Goal: Task Accomplishment & Management: Use online tool/utility

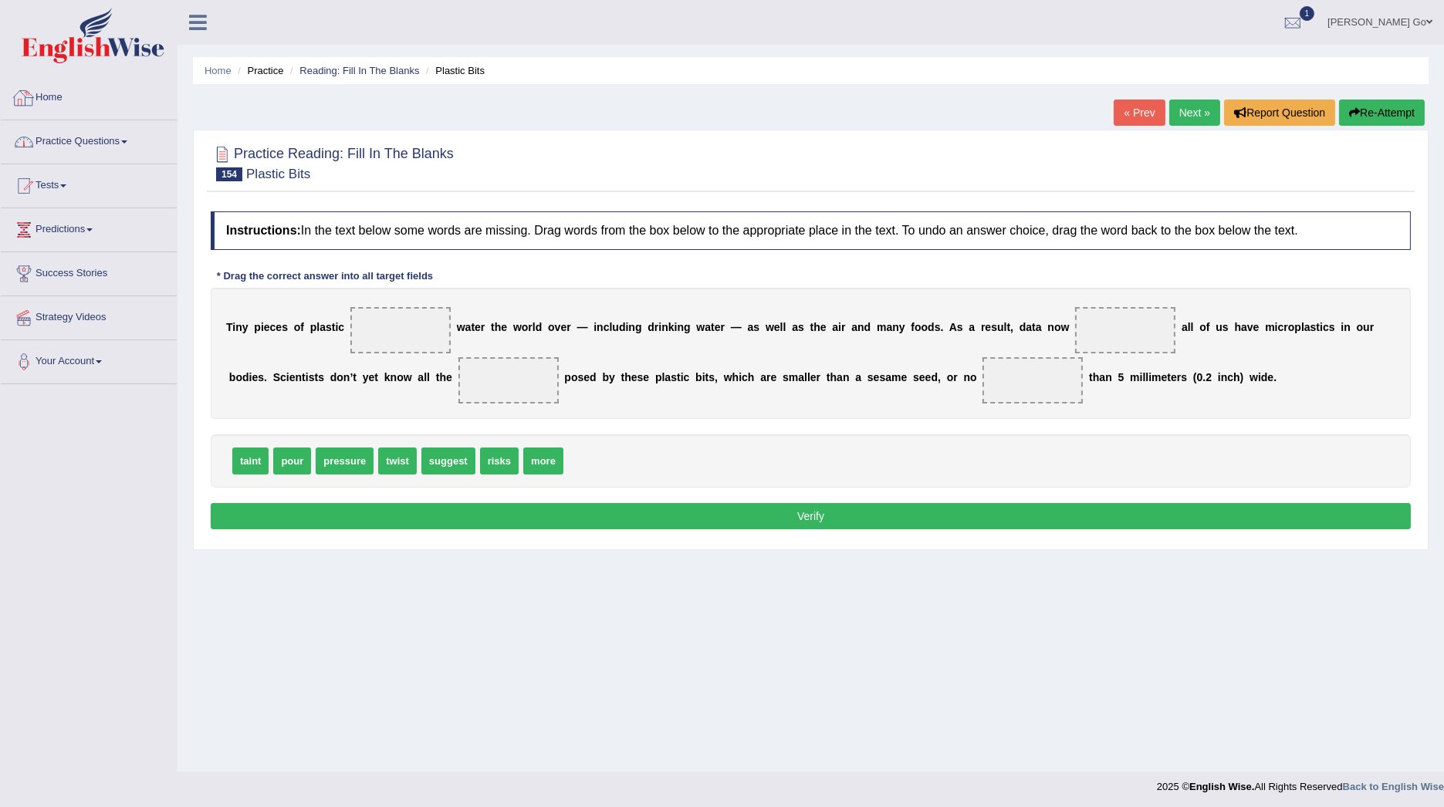
click at [129, 125] on link "Practice Questions" at bounding box center [89, 139] width 176 height 39
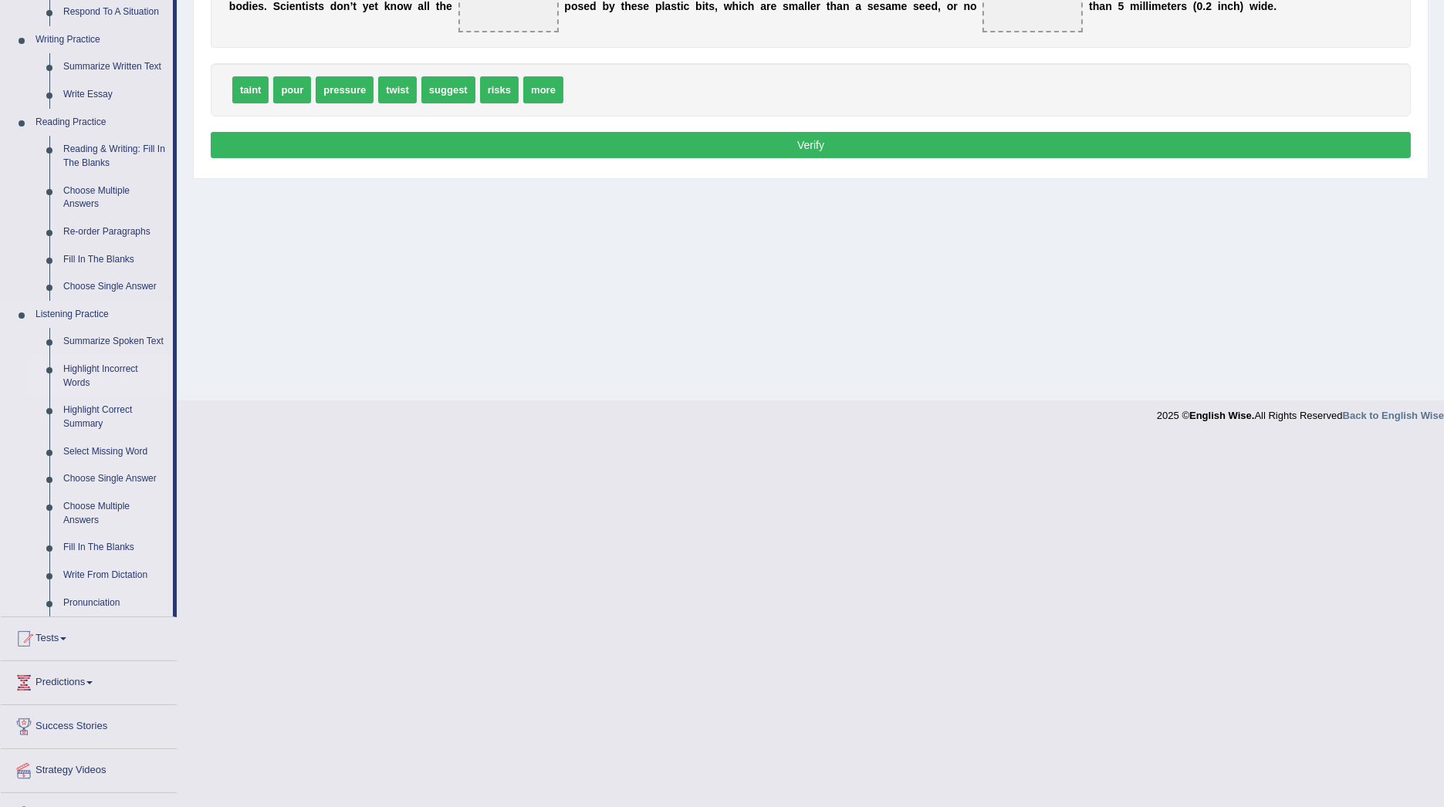
scroll to position [400, 0]
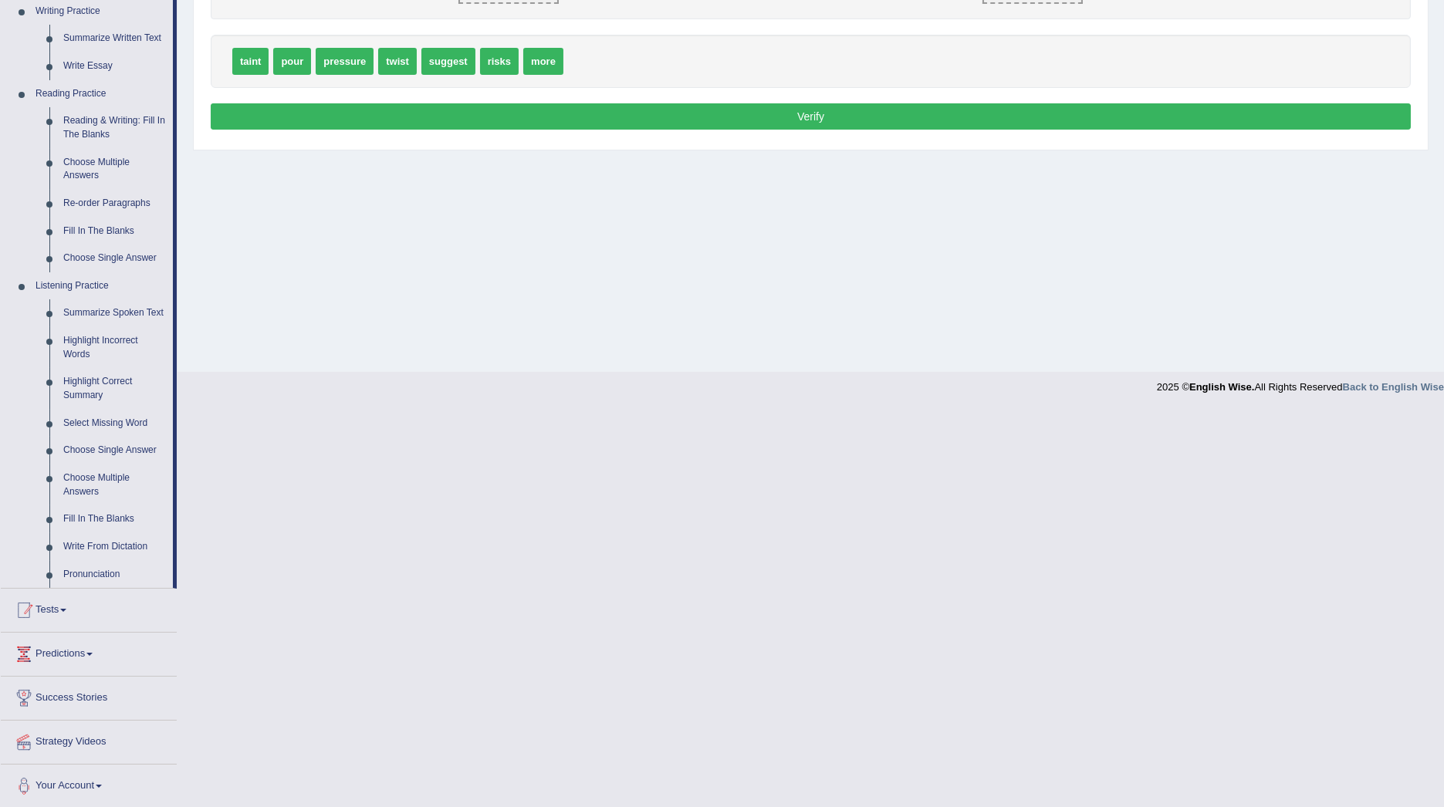
click at [59, 606] on link "Tests" at bounding box center [89, 608] width 176 height 39
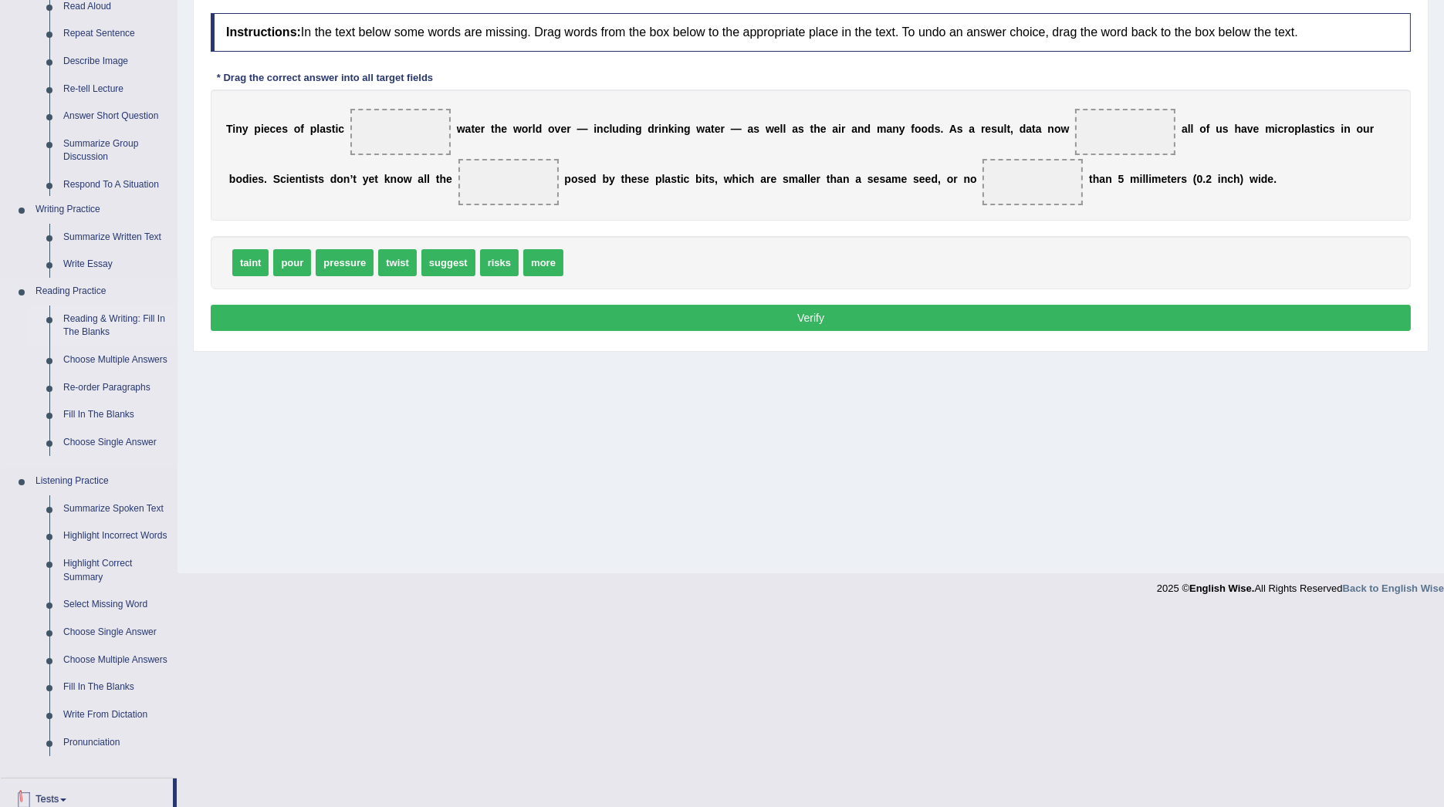
scroll to position [2, 0]
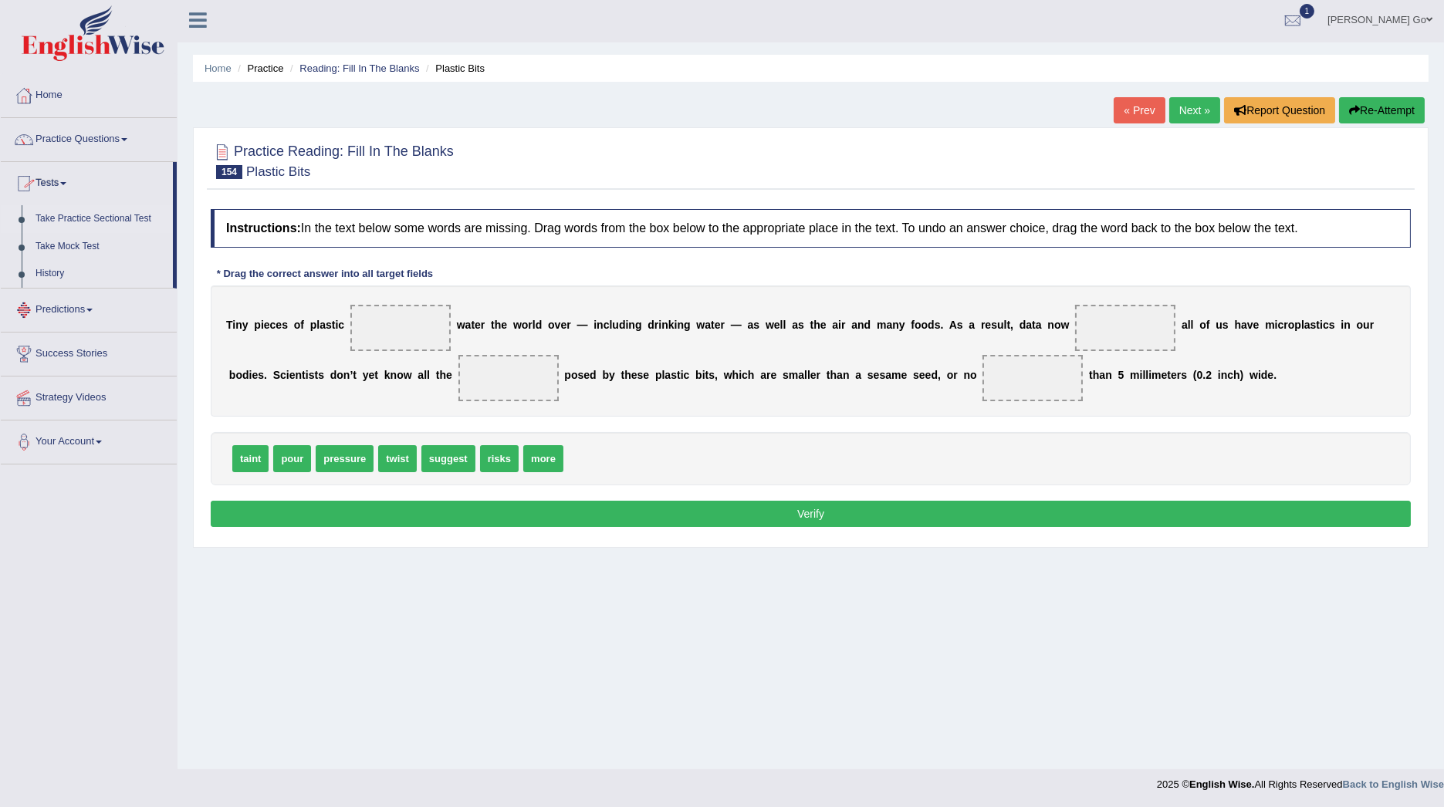
click at [102, 225] on link "Take Practice Sectional Test" at bounding box center [101, 219] width 144 height 28
click at [108, 216] on link "Take Practice Sectional Test" at bounding box center [101, 219] width 144 height 28
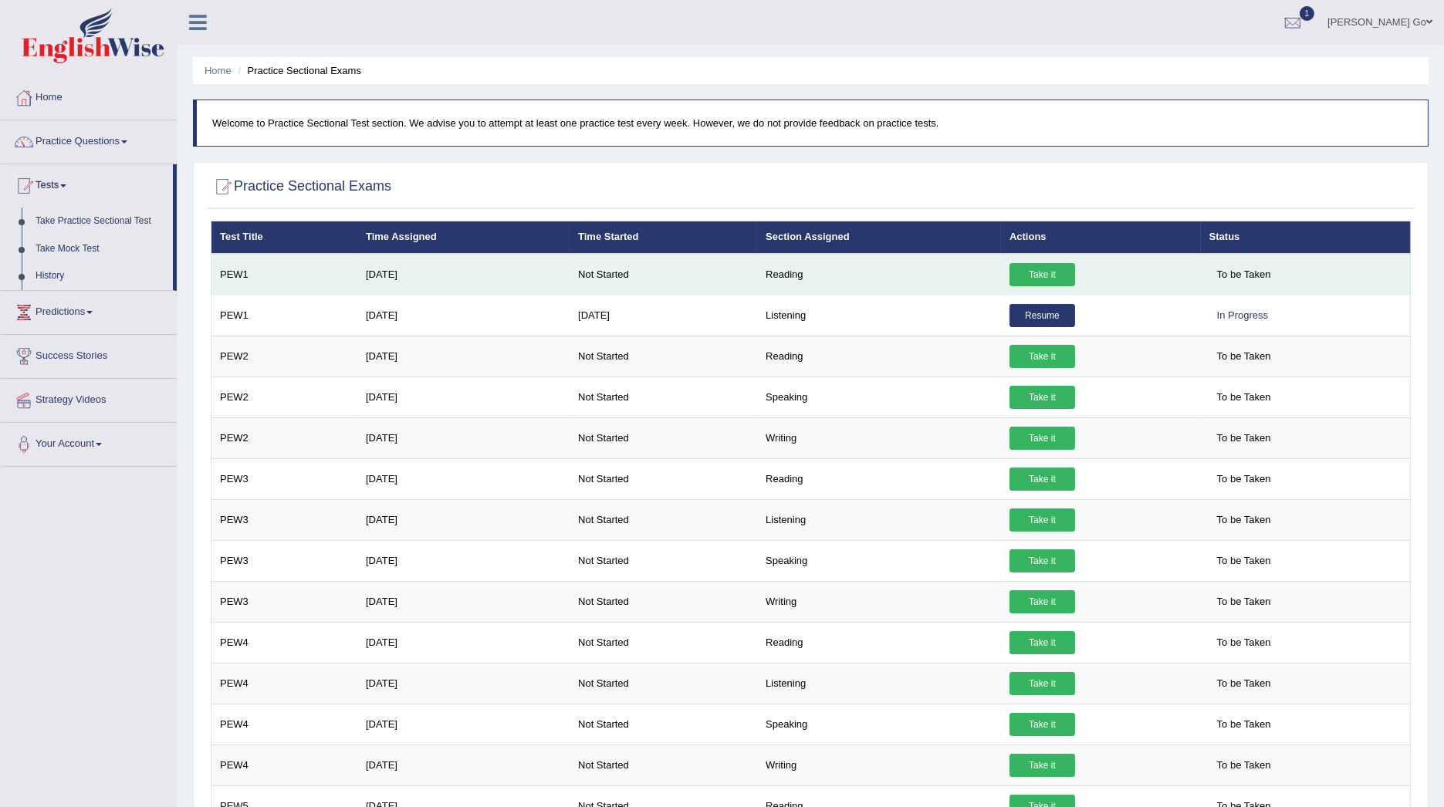
click at [1039, 264] on link "Take it" at bounding box center [1042, 274] width 66 height 23
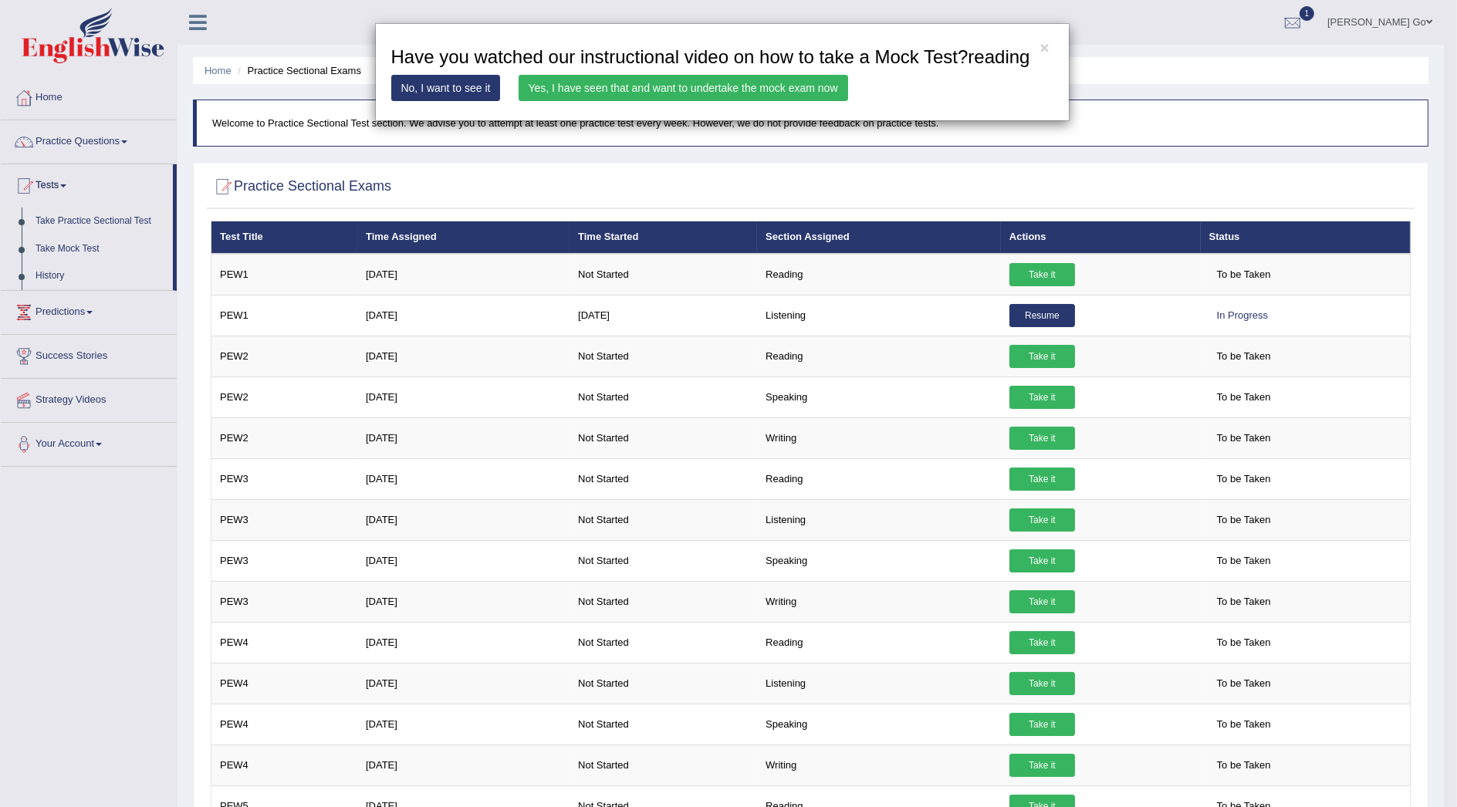
click at [562, 83] on link "Yes, I have seen that and want to undertake the mock exam now" at bounding box center [683, 88] width 329 height 26
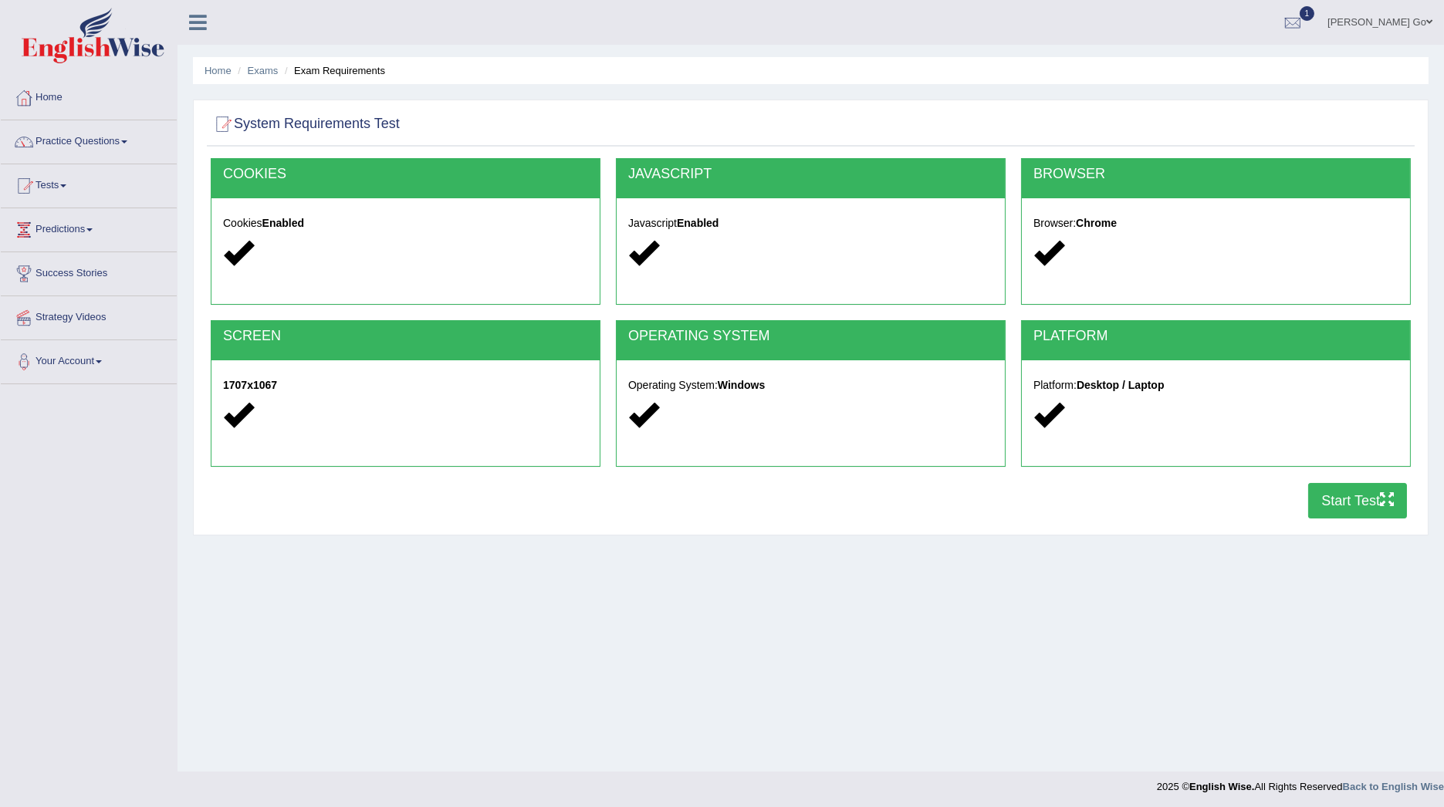
click at [1370, 496] on button "Start Test" at bounding box center [1357, 500] width 99 height 35
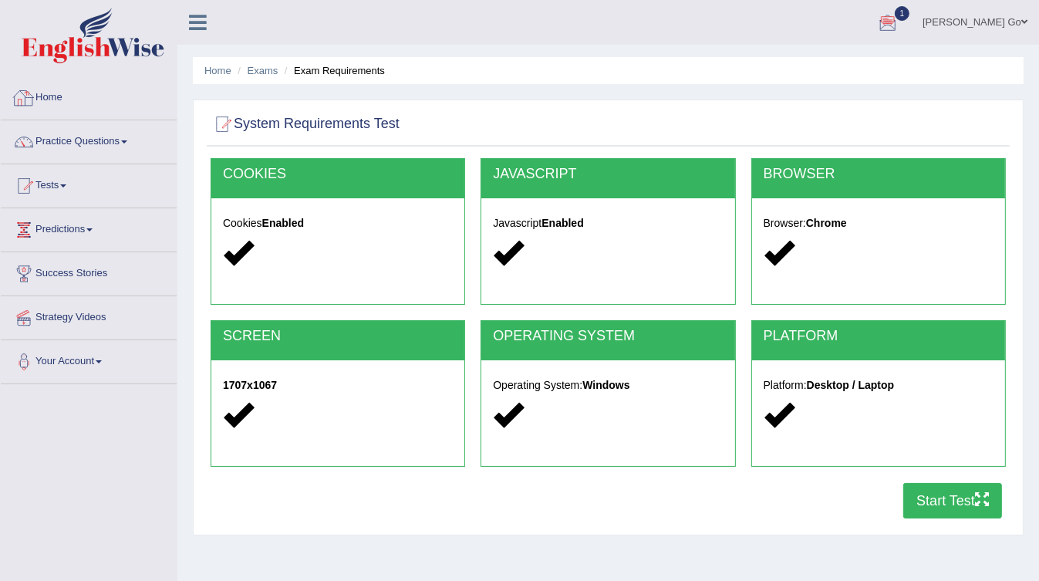
click at [83, 96] on link "Home" at bounding box center [89, 95] width 176 height 39
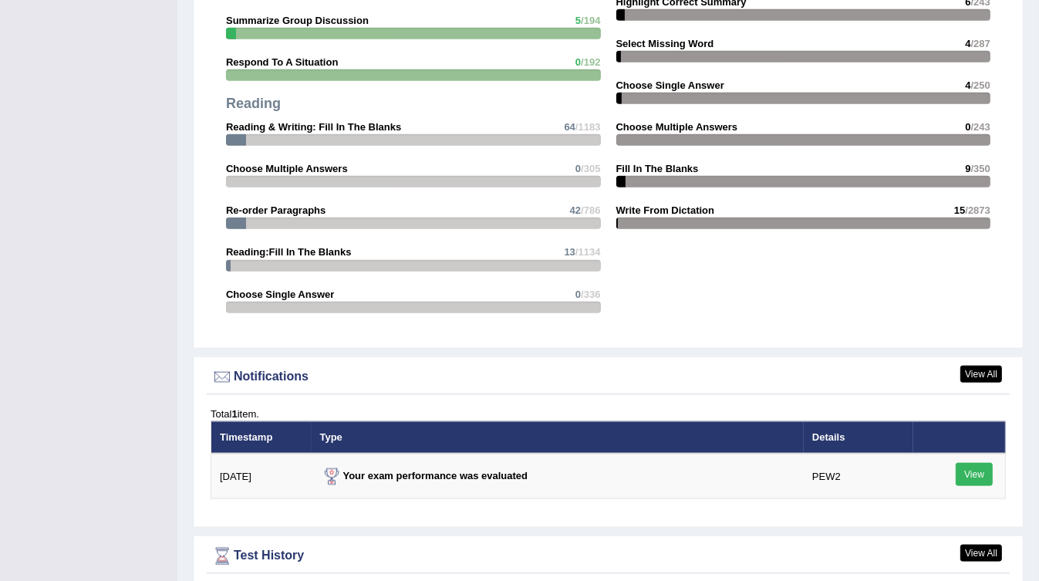
scroll to position [1757, 0]
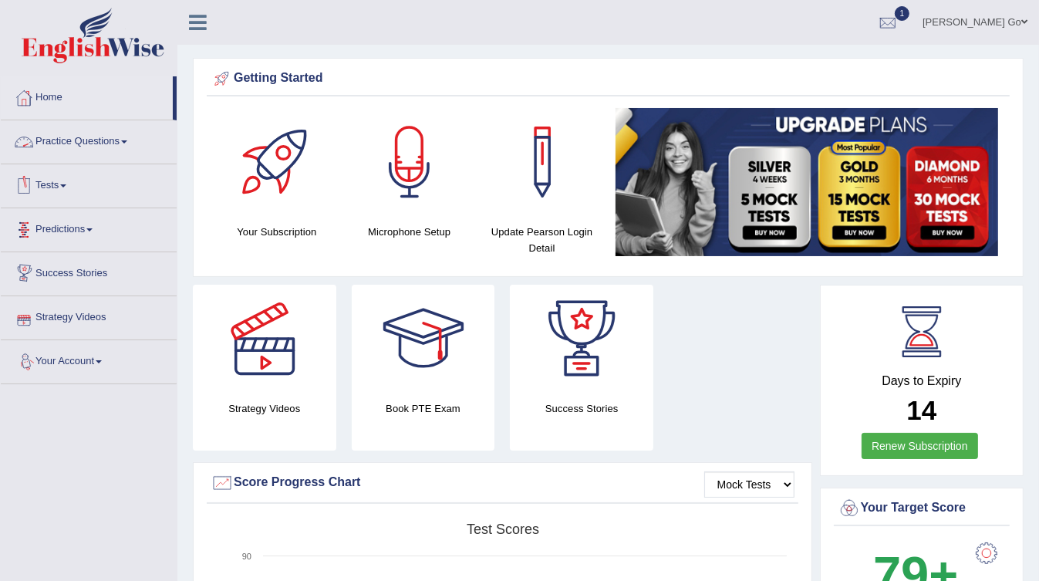
click at [83, 138] on link "Practice Questions" at bounding box center [89, 139] width 176 height 39
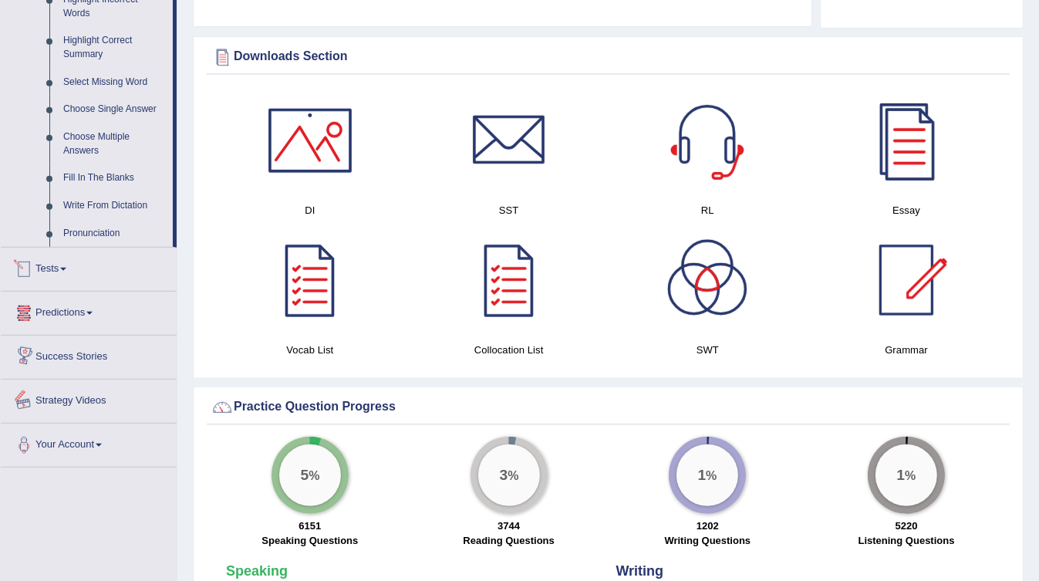
click at [80, 272] on link "Tests" at bounding box center [89, 267] width 176 height 39
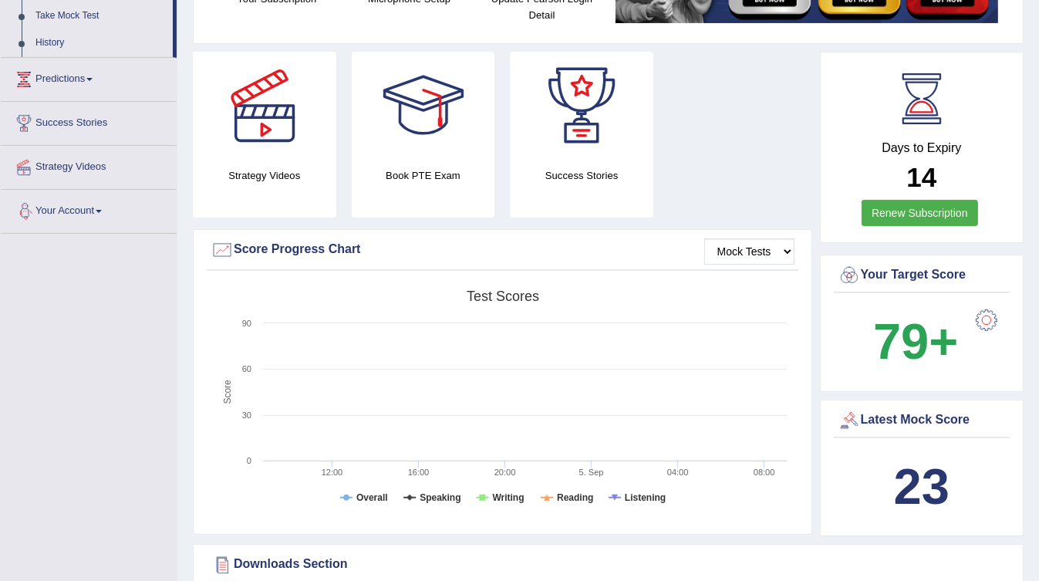
scroll to position [48, 0]
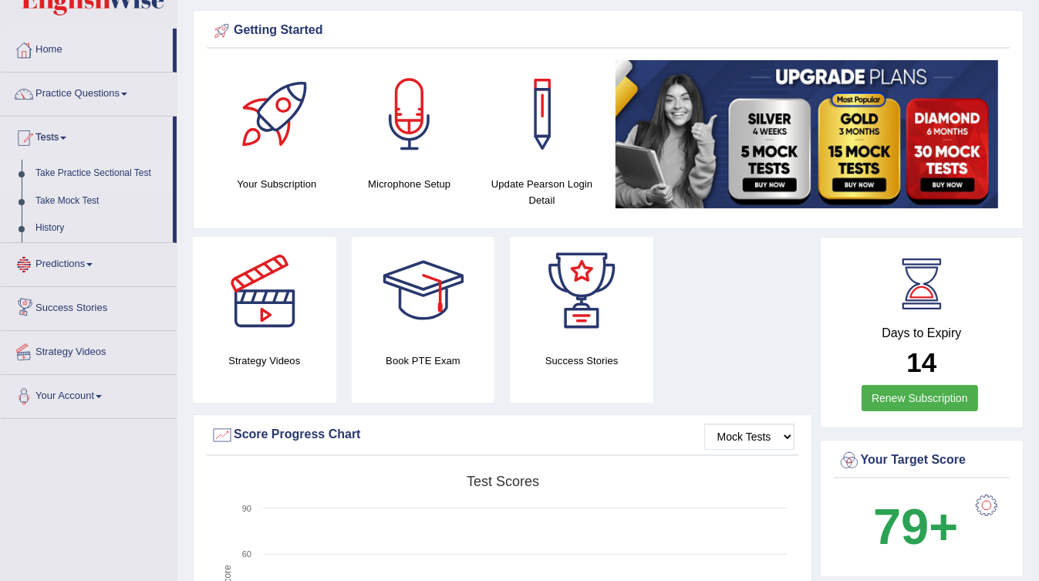
click at [94, 169] on link "Take Practice Sectional Test" at bounding box center [101, 174] width 144 height 28
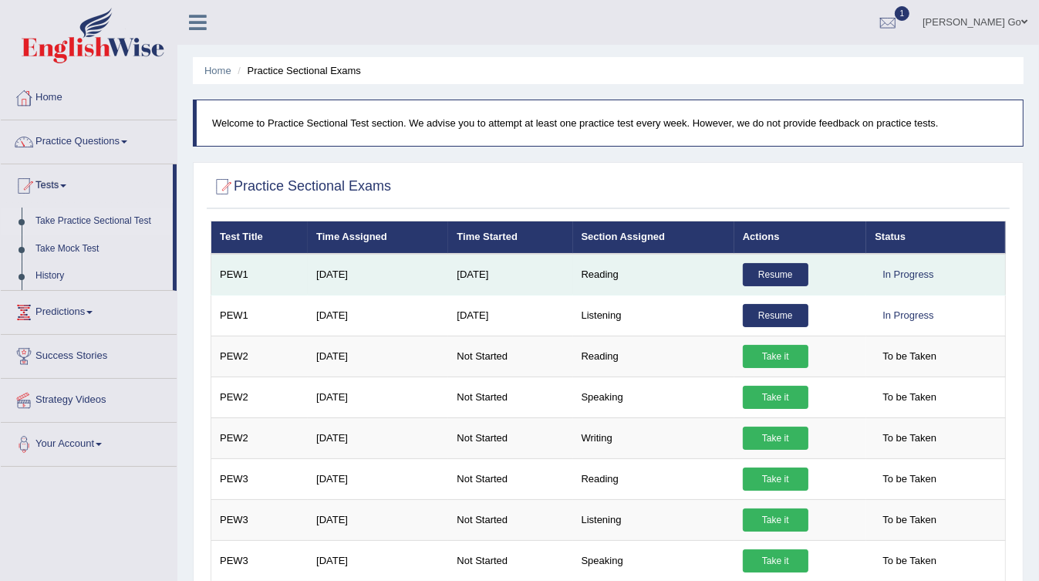
click at [772, 267] on link "Resume" at bounding box center [776, 274] width 66 height 23
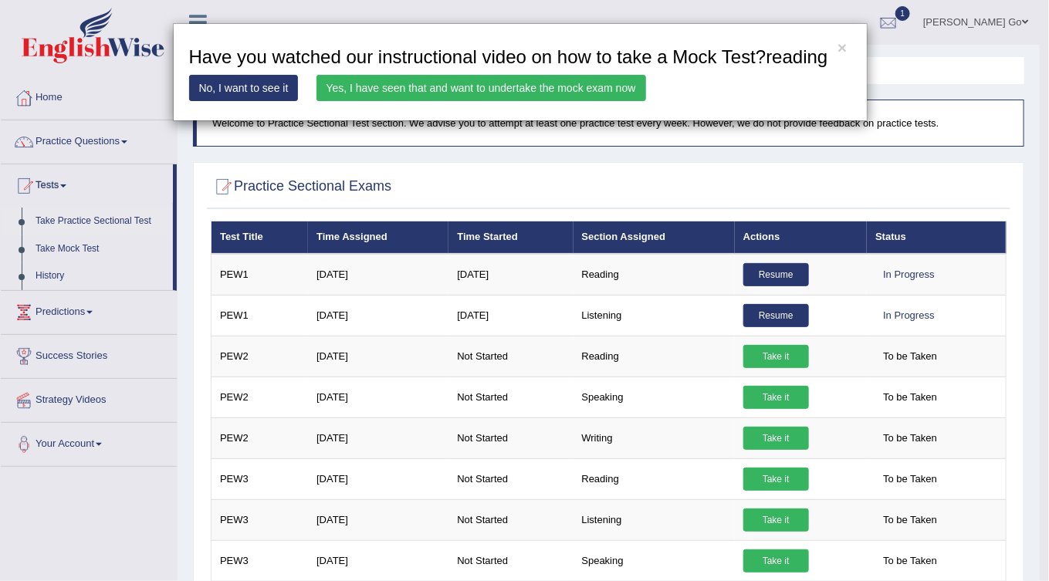
click at [402, 91] on link "Yes, I have seen that and want to undertake the mock exam now" at bounding box center [480, 88] width 329 height 26
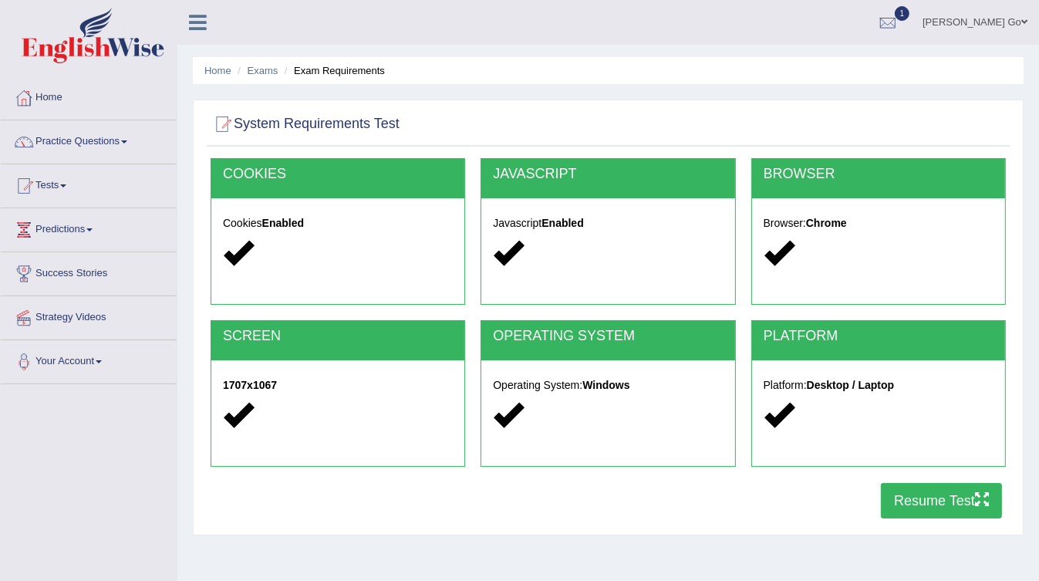
click at [947, 491] on button "Resume Test" at bounding box center [941, 500] width 121 height 35
click at [46, 96] on link "Home" at bounding box center [89, 95] width 176 height 39
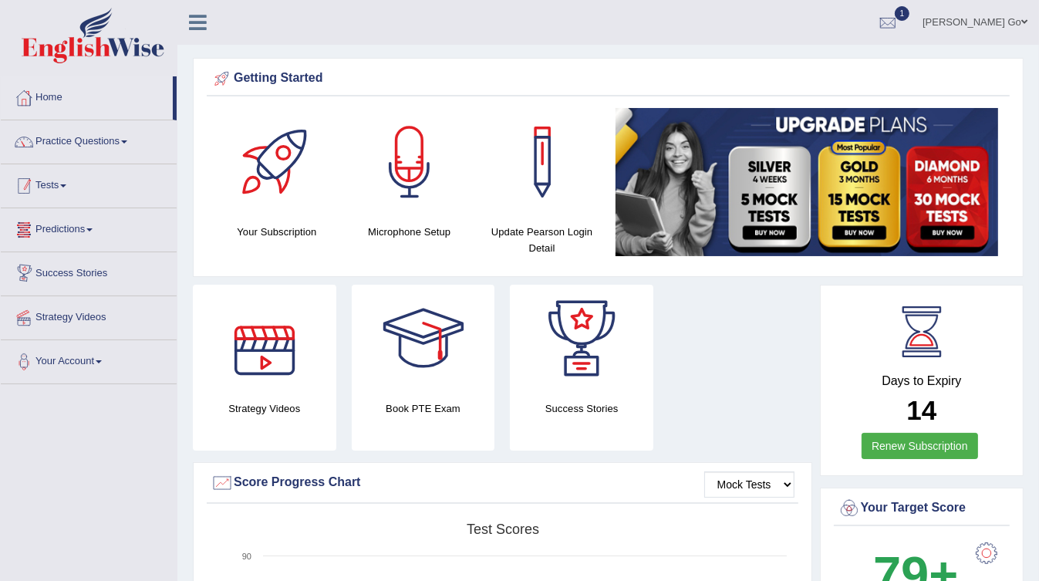
click at [75, 191] on link "Tests" at bounding box center [89, 183] width 176 height 39
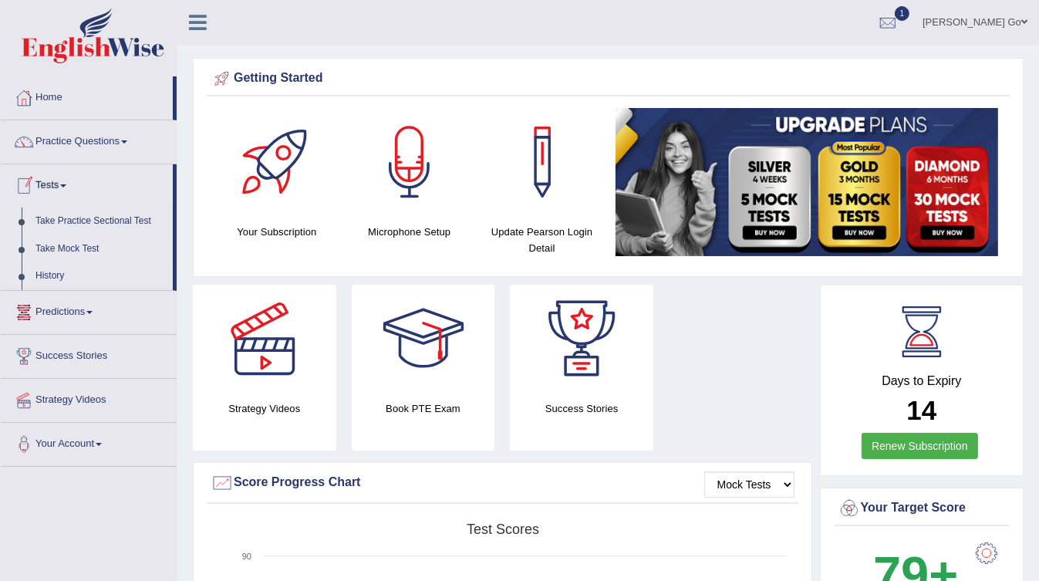
click at [101, 251] on link "Take Mock Test" at bounding box center [101, 249] width 144 height 28
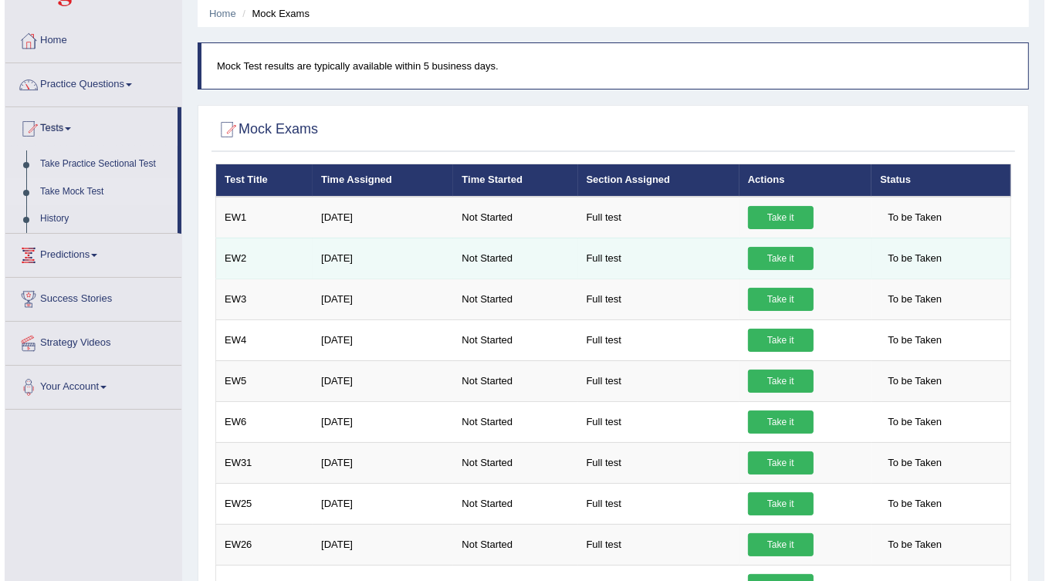
scroll to position [3, 0]
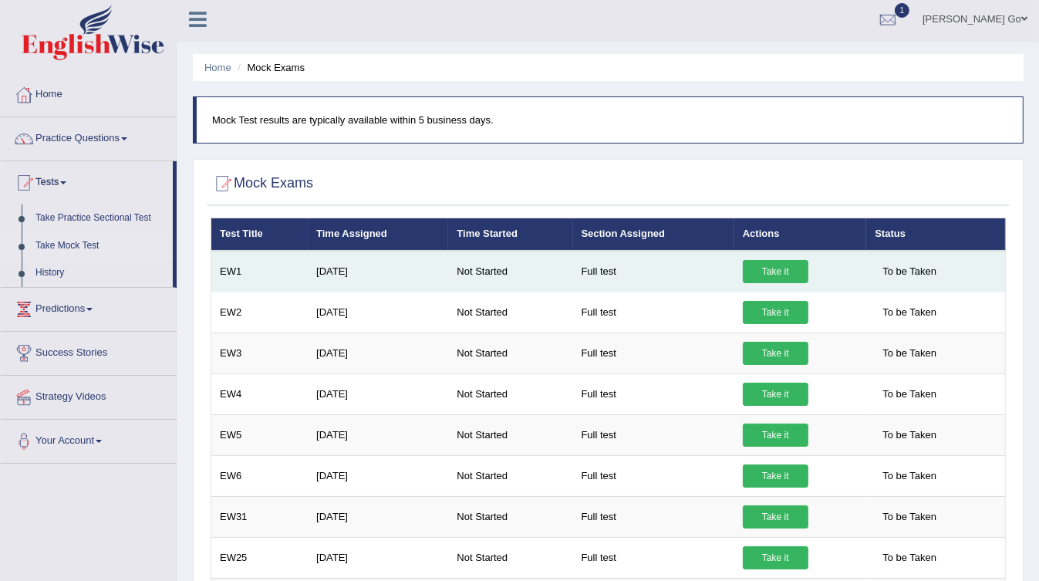
click at [768, 264] on link "Take it" at bounding box center [776, 271] width 66 height 23
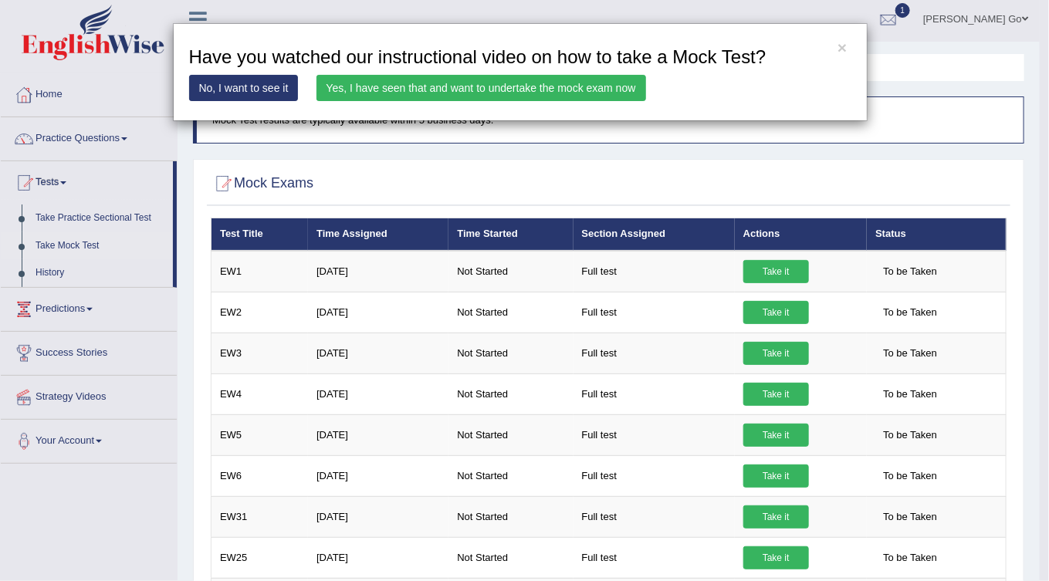
click at [438, 90] on link "Yes, I have seen that and want to undertake the mock exam now" at bounding box center [480, 88] width 329 height 26
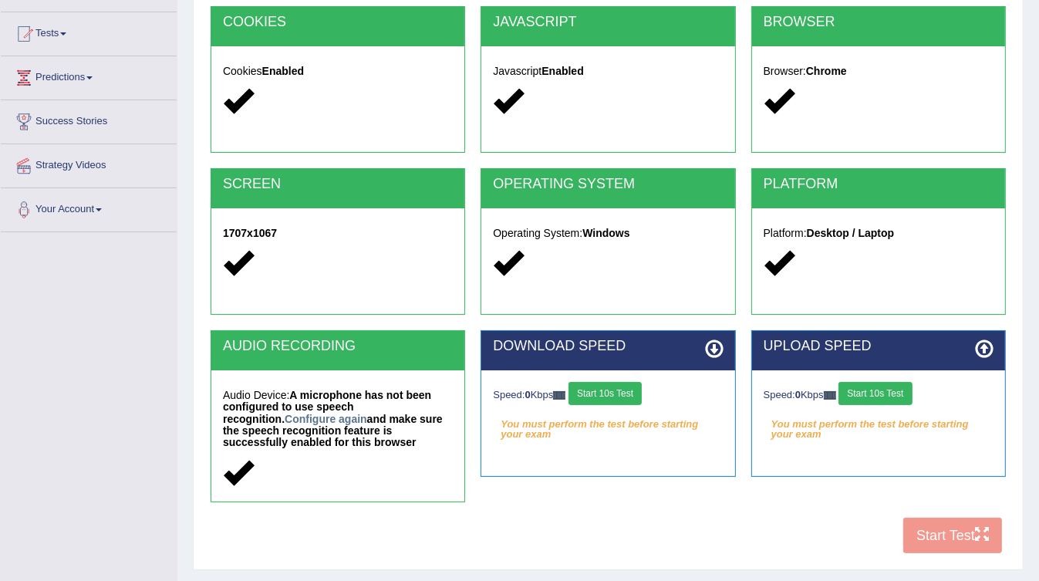
scroll to position [229, 0]
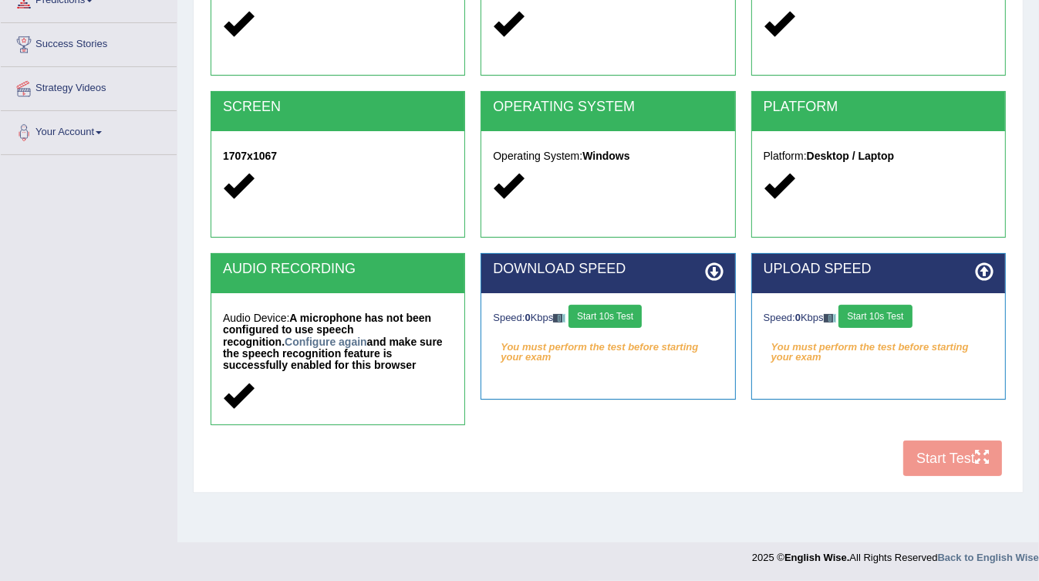
click at [627, 319] on button "Start 10s Test" at bounding box center [605, 316] width 73 height 23
click at [630, 315] on button "Start 10s Test" at bounding box center [616, 316] width 73 height 23
click at [895, 315] on button "Start 10s Test" at bounding box center [875, 316] width 73 height 23
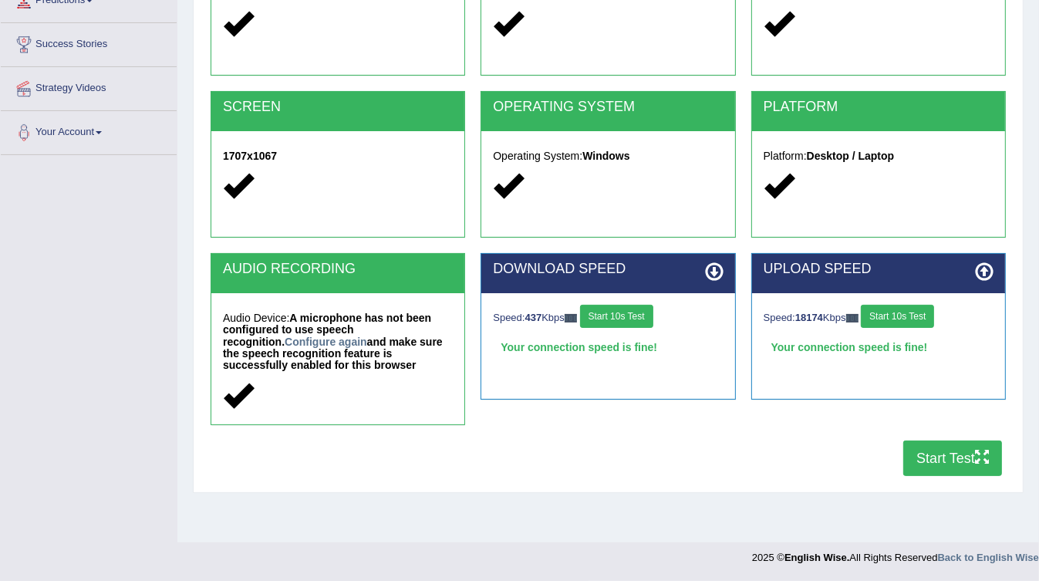
click at [958, 449] on button "Start Test" at bounding box center [953, 458] width 99 height 35
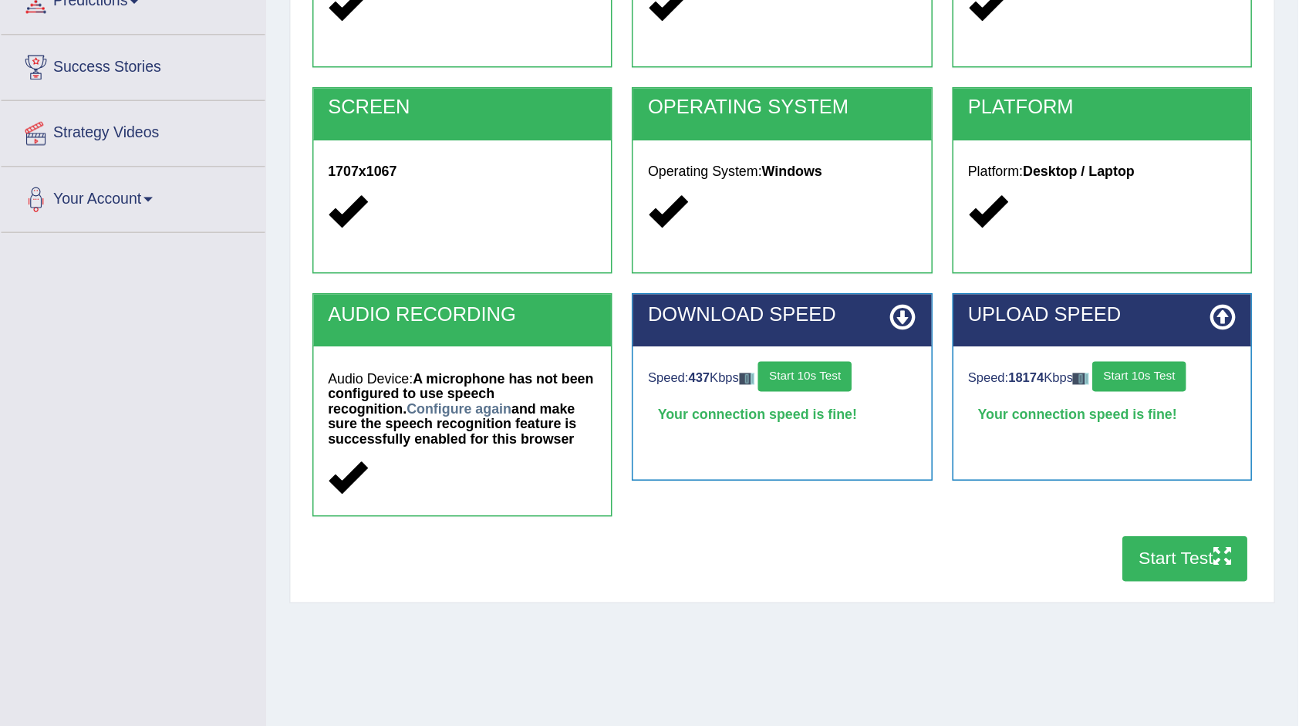
scroll to position [83, 0]
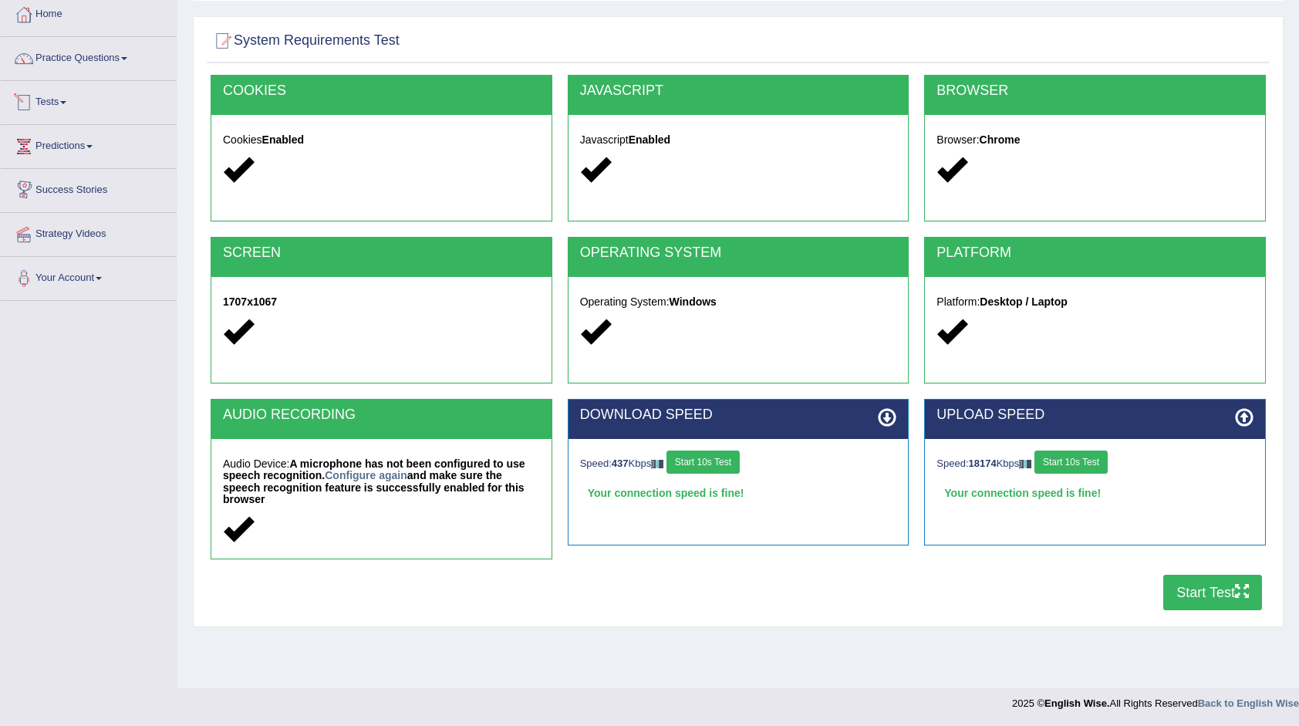
click at [77, 150] on link "Predictions" at bounding box center [89, 144] width 176 height 39
click at [113, 60] on link "Practice Questions" at bounding box center [89, 56] width 176 height 39
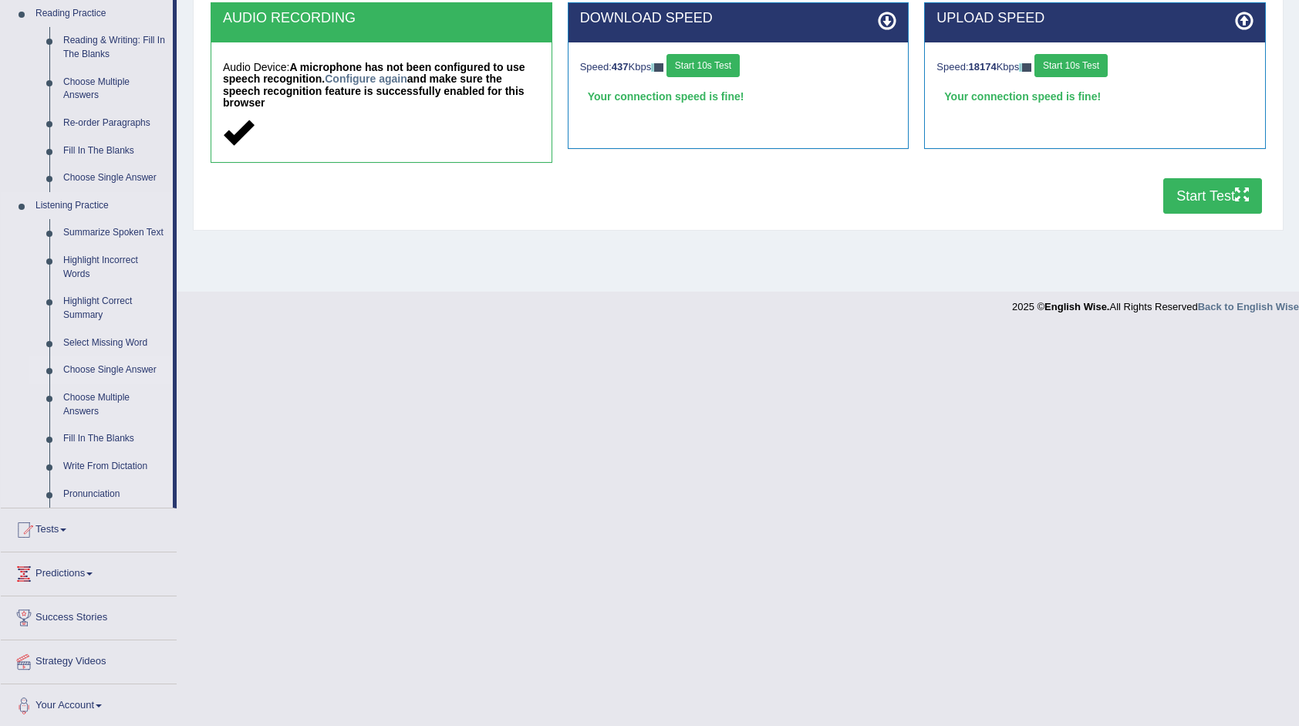
scroll to position [480, 0]
click at [65, 528] on link "Tests" at bounding box center [89, 527] width 176 height 39
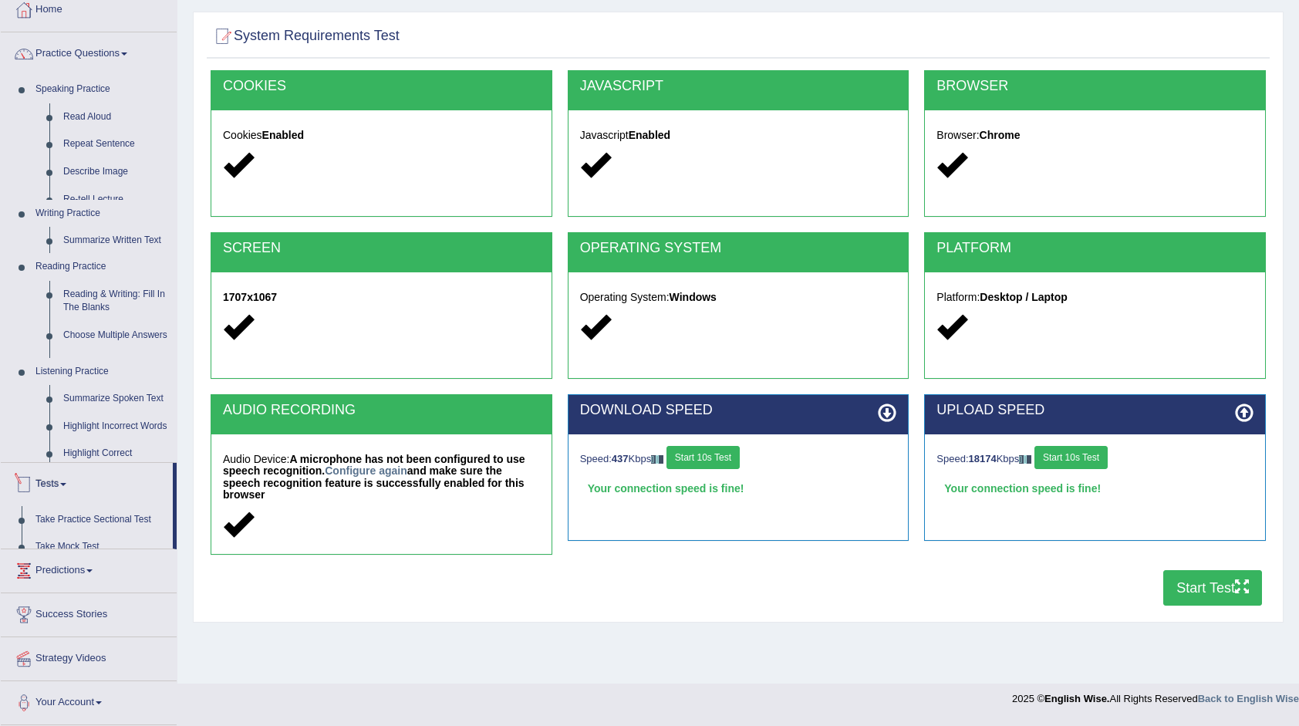
scroll to position [83, 0]
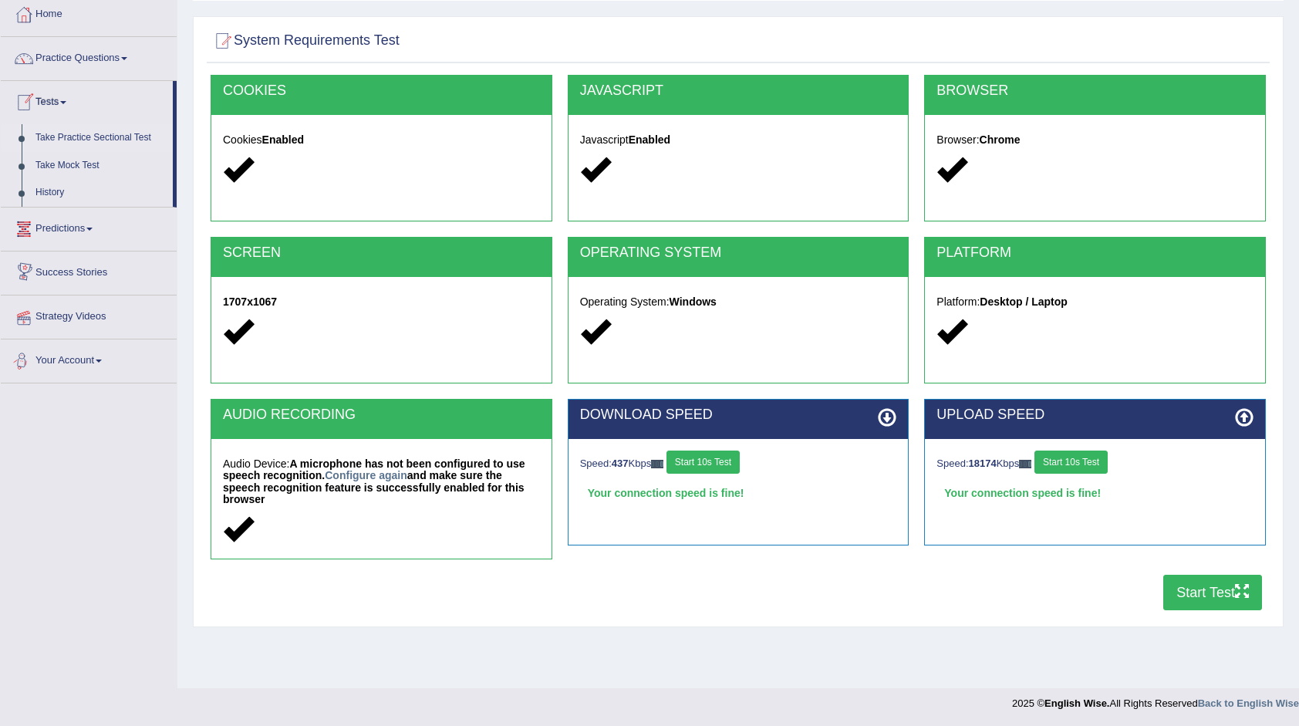
click at [104, 137] on link "Take Practice Sectional Test" at bounding box center [101, 138] width 144 height 28
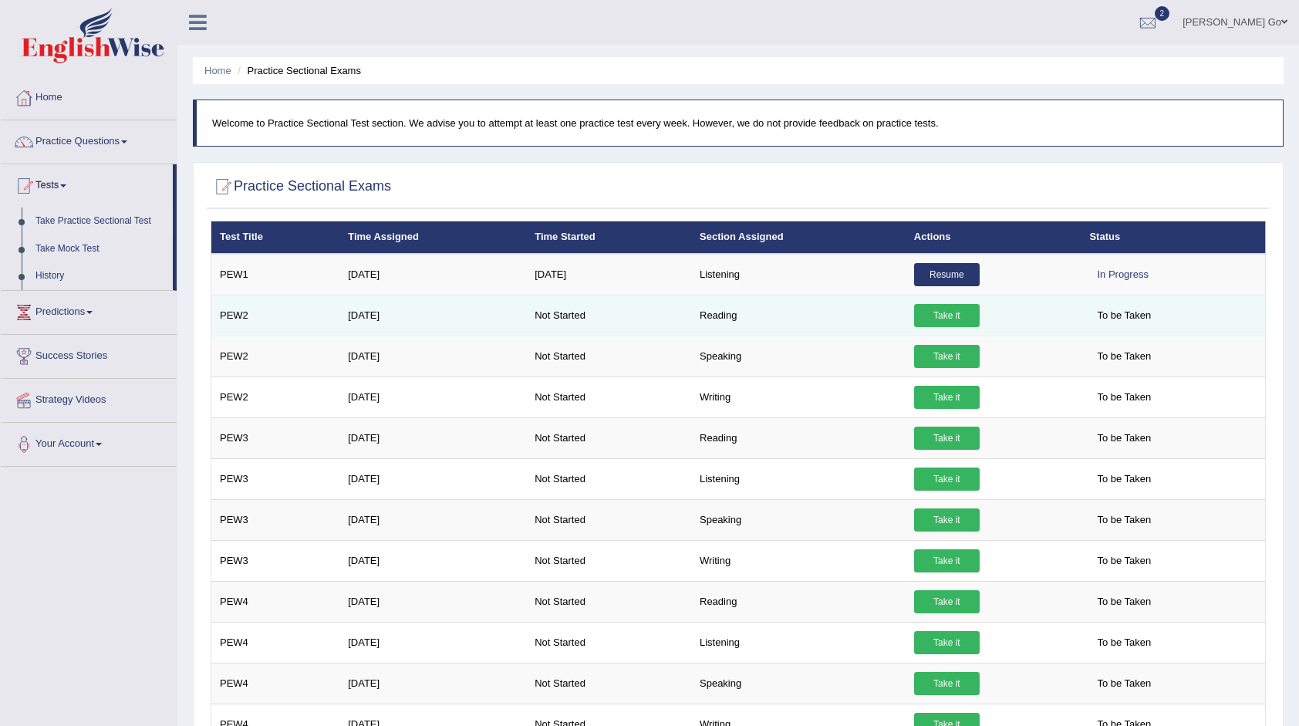
click at [947, 316] on link "Take it" at bounding box center [947, 315] width 66 height 23
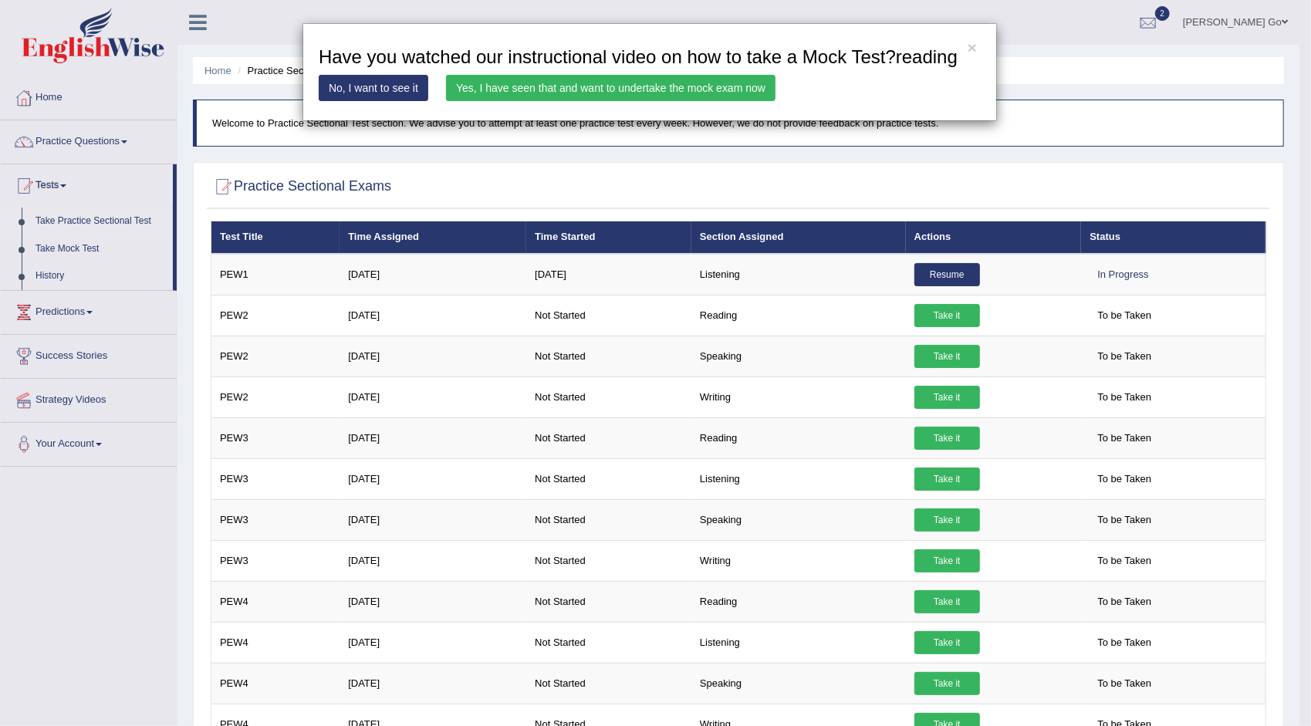
click at [521, 86] on link "Yes, I have seen that and want to undertake the mock exam now" at bounding box center [610, 88] width 329 height 26
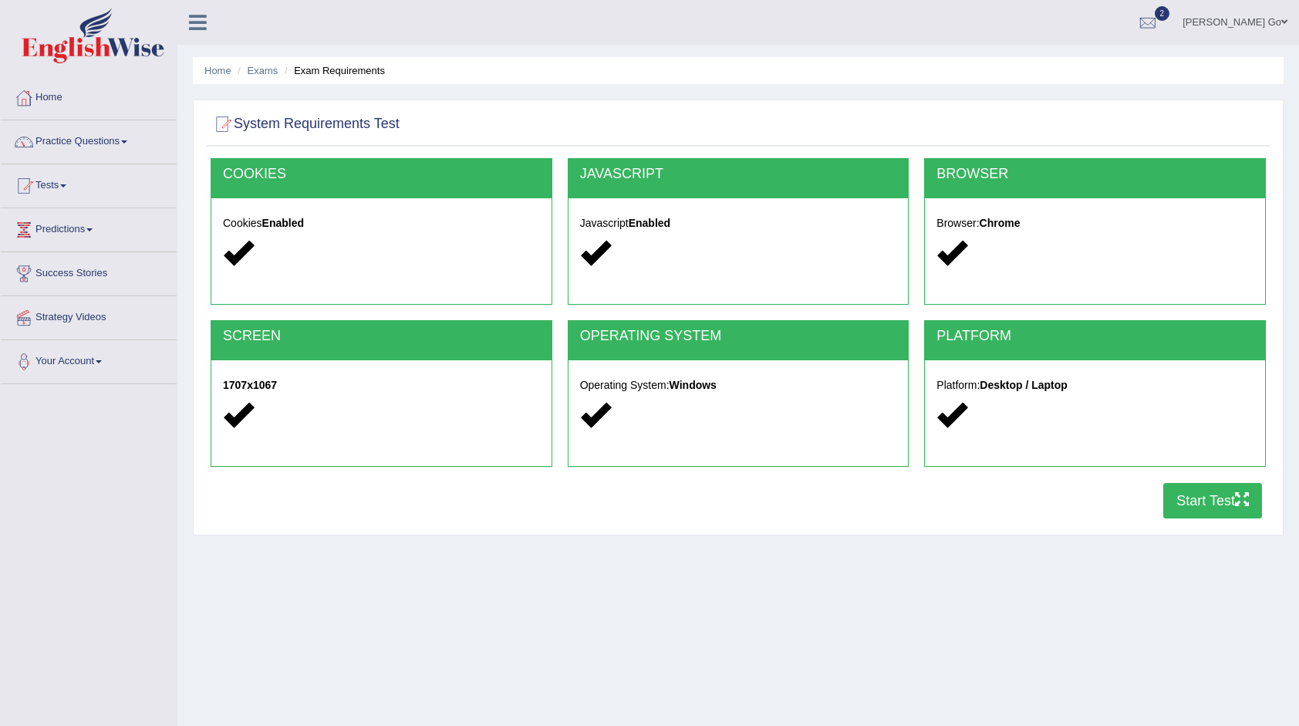
click at [1189, 502] on button "Start Test" at bounding box center [1213, 500] width 99 height 35
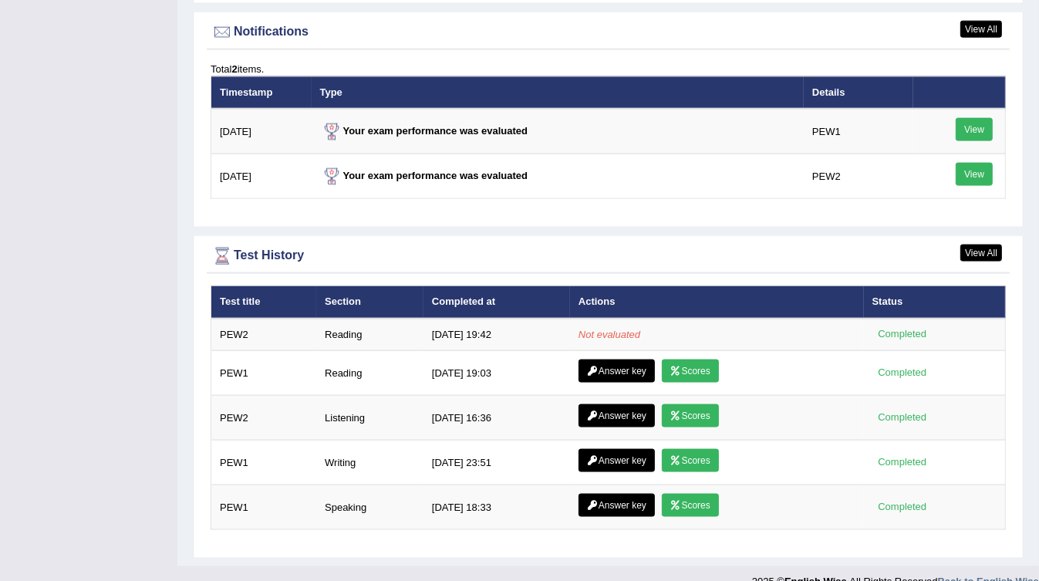
scroll to position [1876, 0]
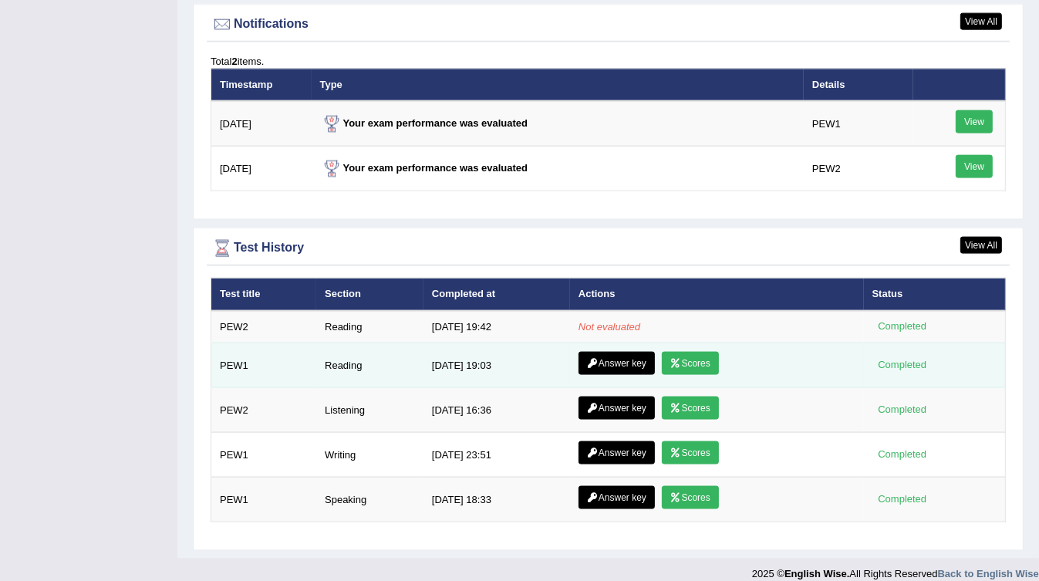
click at [618, 352] on link "Answer key" at bounding box center [617, 363] width 76 height 23
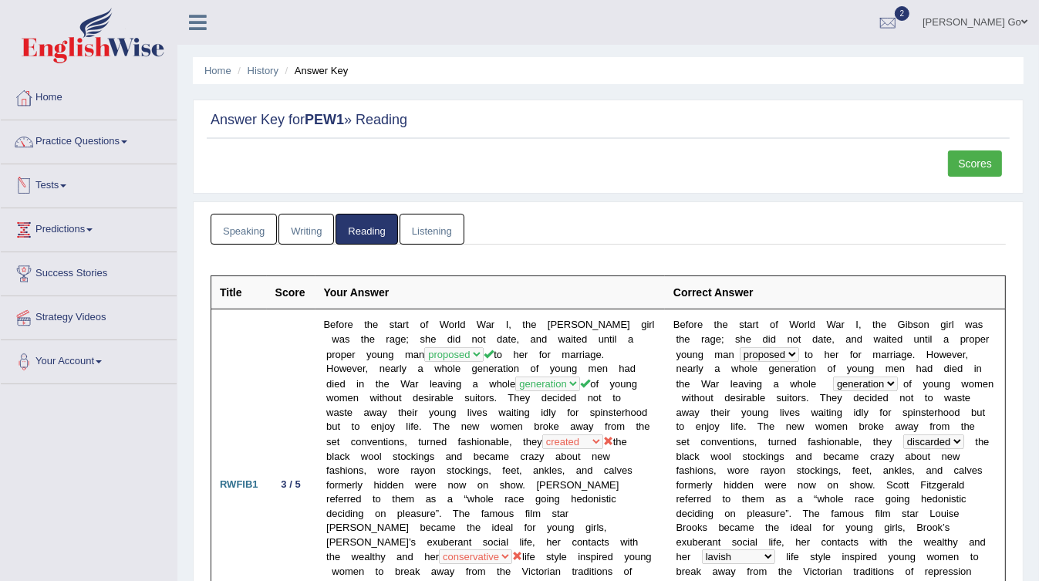
click at [984, 167] on link "Scores" at bounding box center [975, 163] width 54 height 26
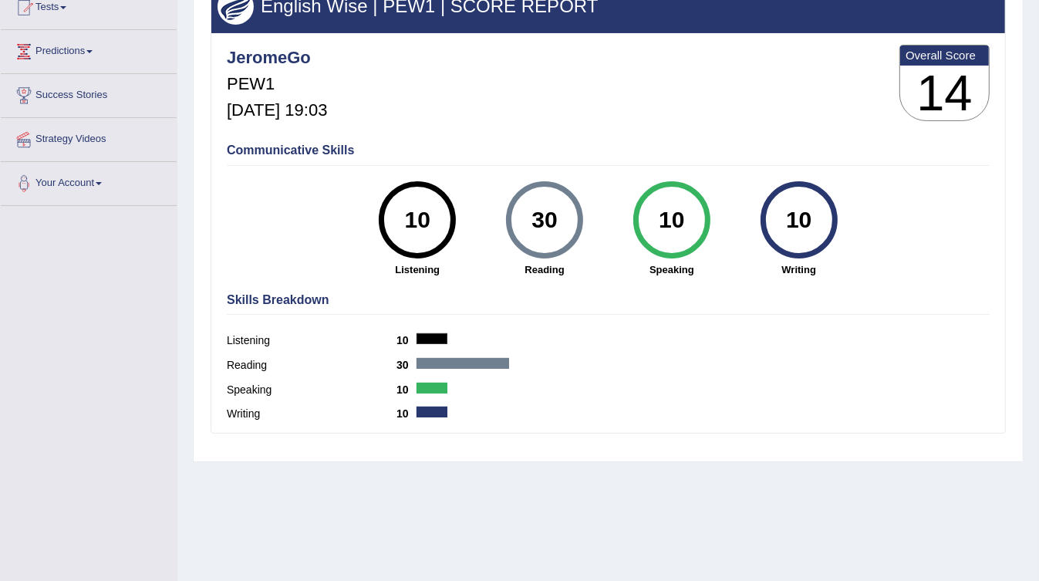
scroll to position [229, 0]
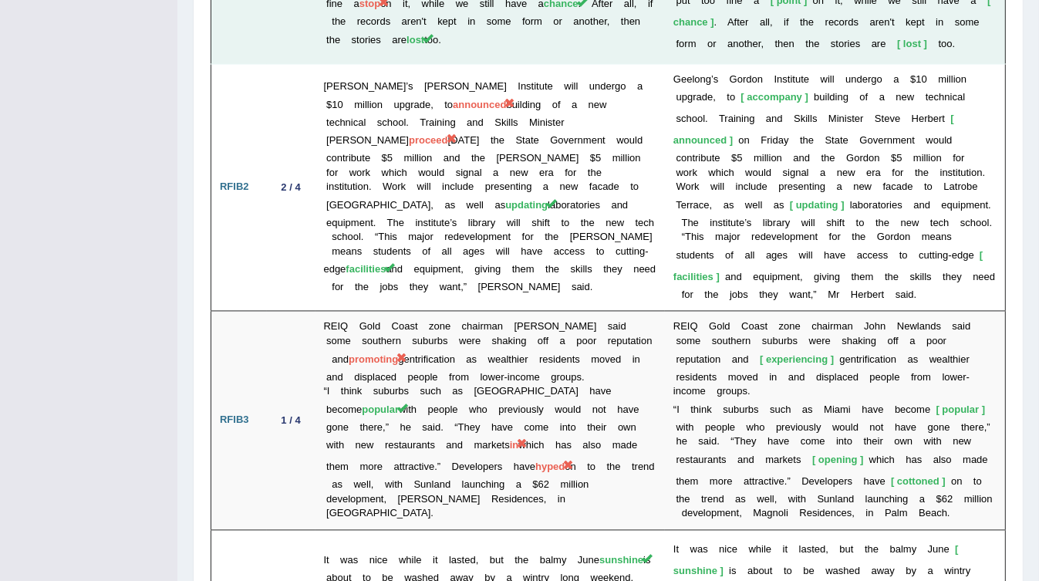
scroll to position [2697, 0]
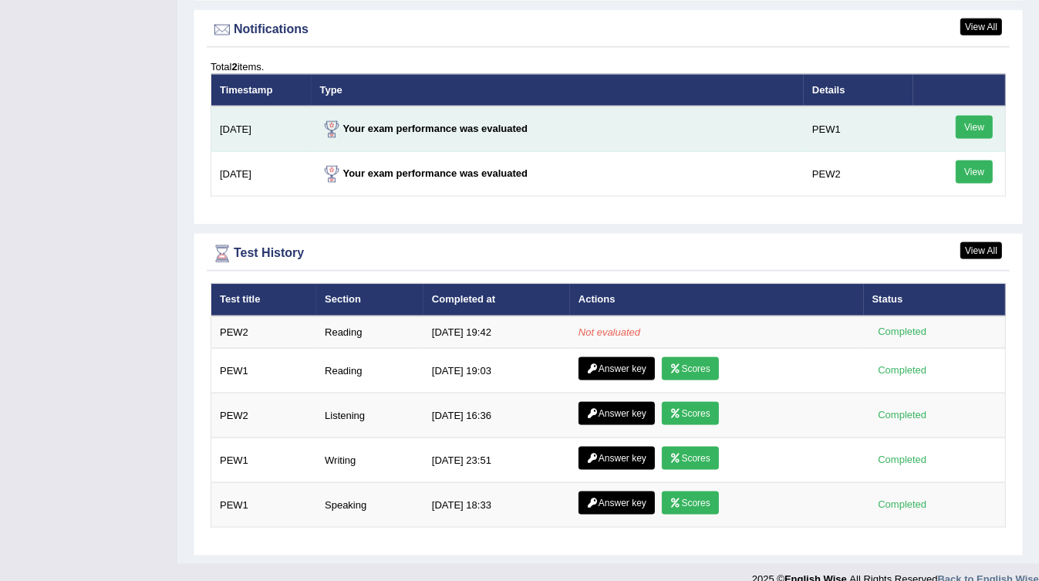
scroll to position [1876, 0]
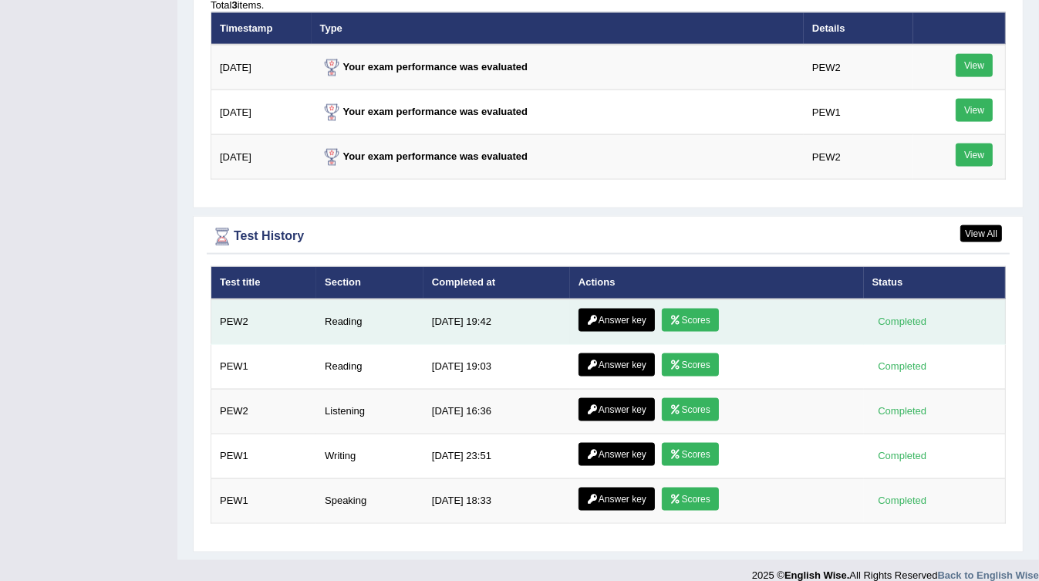
click at [605, 312] on link "Answer key" at bounding box center [617, 320] width 76 height 23
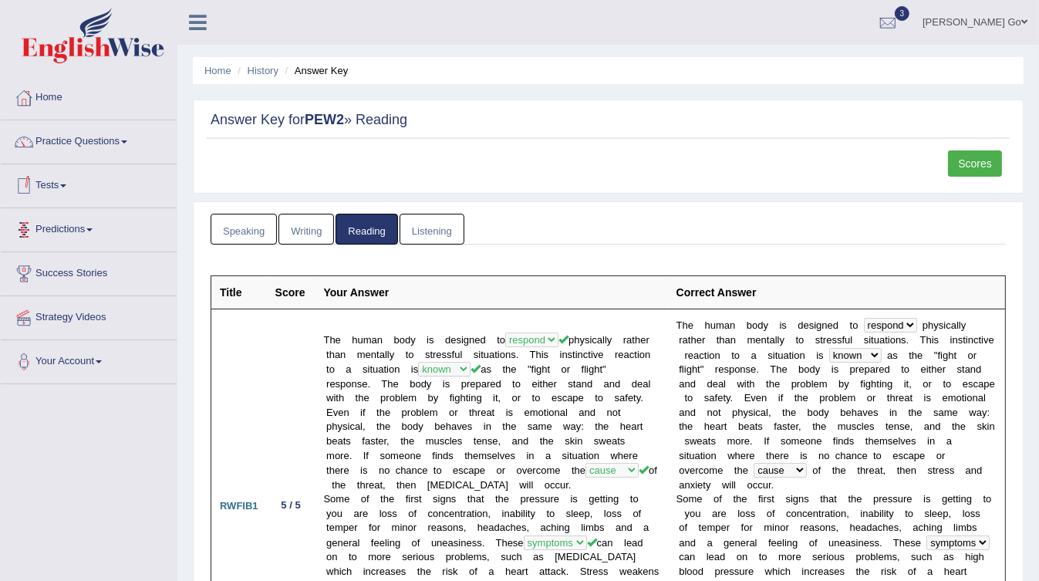
click at [79, 191] on link "Tests" at bounding box center [89, 183] width 176 height 39
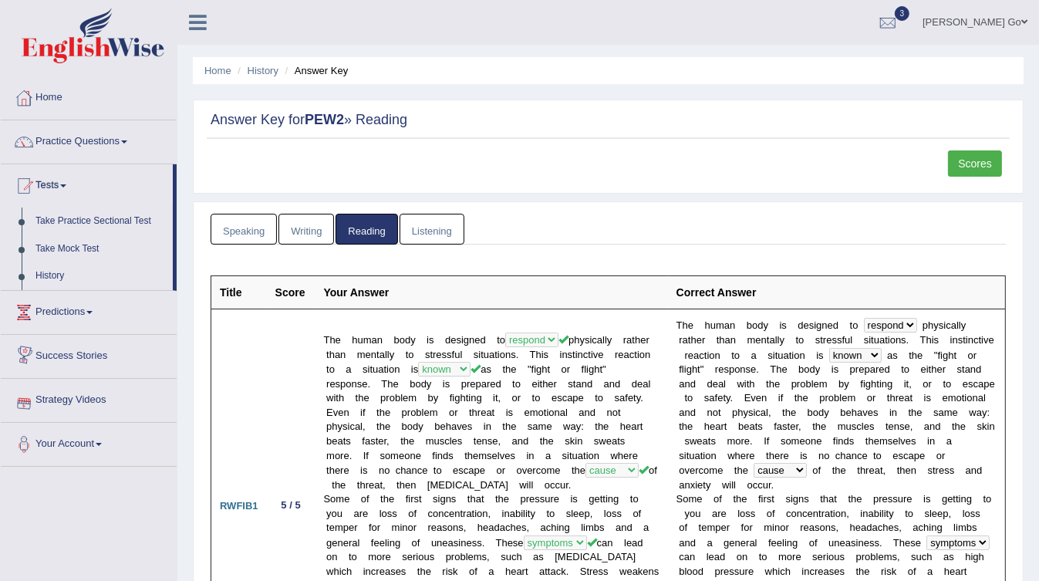
click at [969, 165] on link "Scores" at bounding box center [975, 163] width 54 height 26
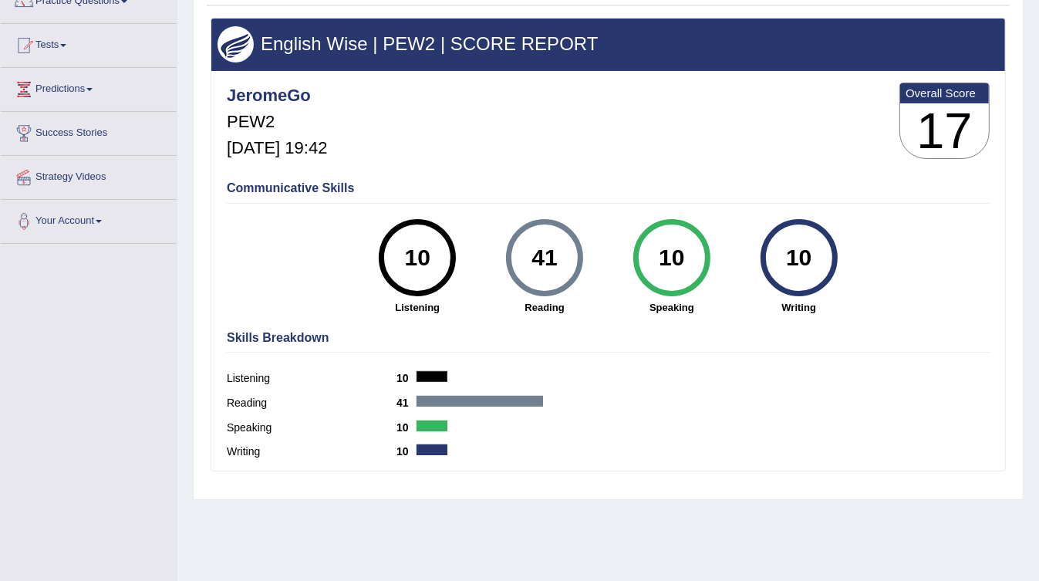
scroll to position [185, 0]
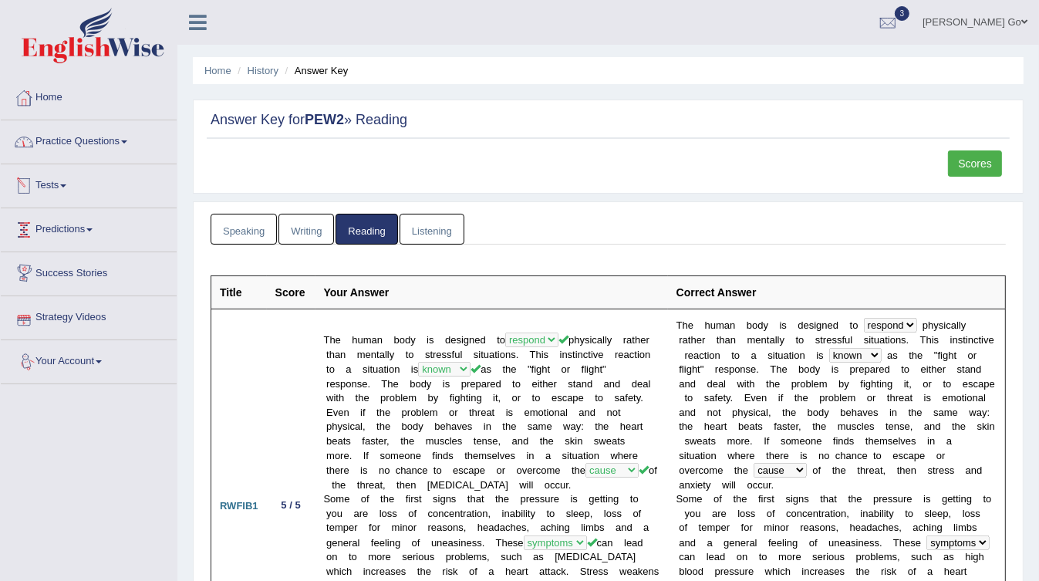
click at [110, 139] on link "Practice Questions" at bounding box center [89, 139] width 176 height 39
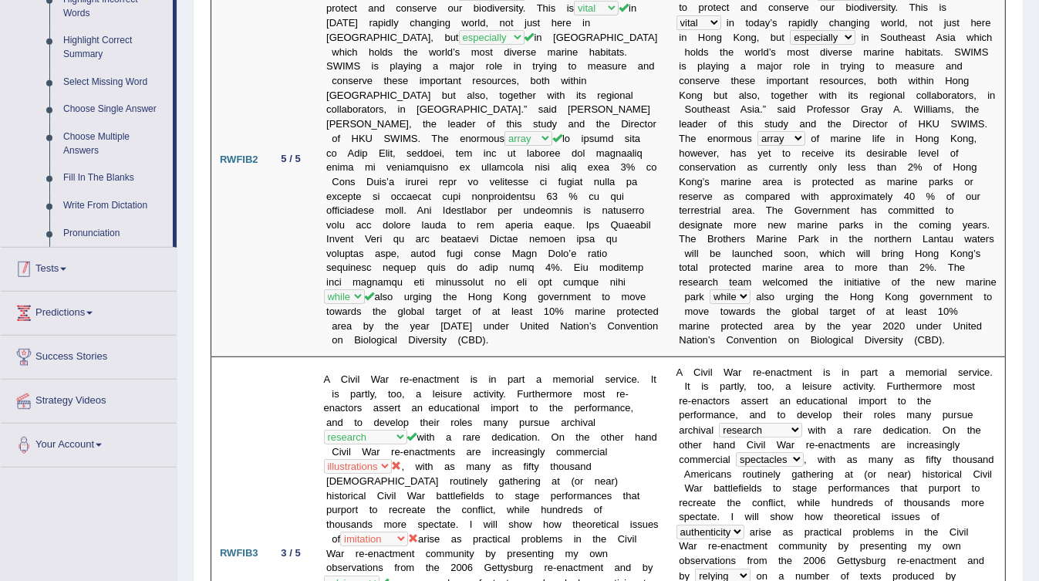
click at [83, 269] on link "Tests" at bounding box center [89, 267] width 176 height 39
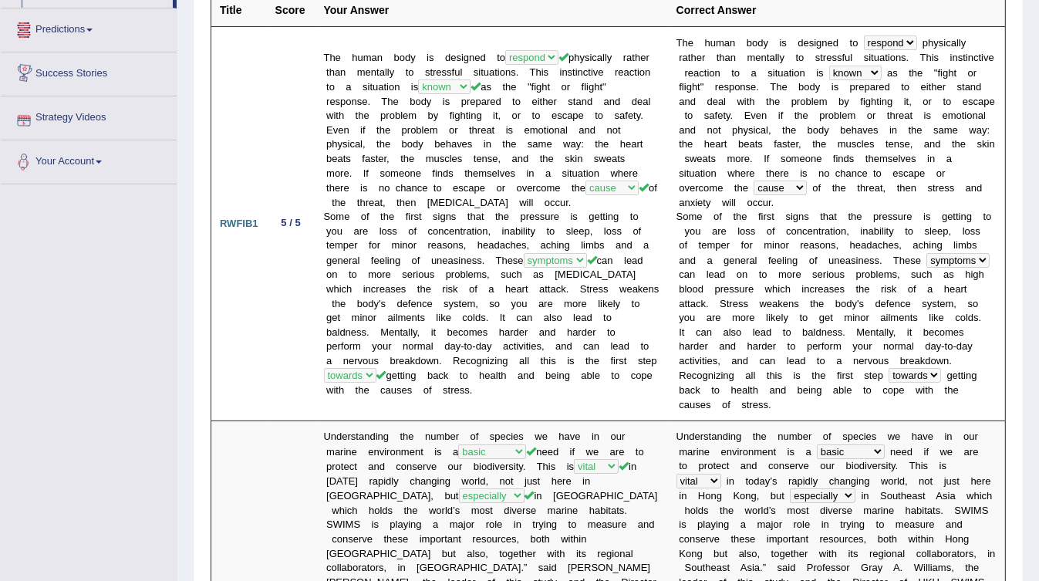
scroll to position [48, 0]
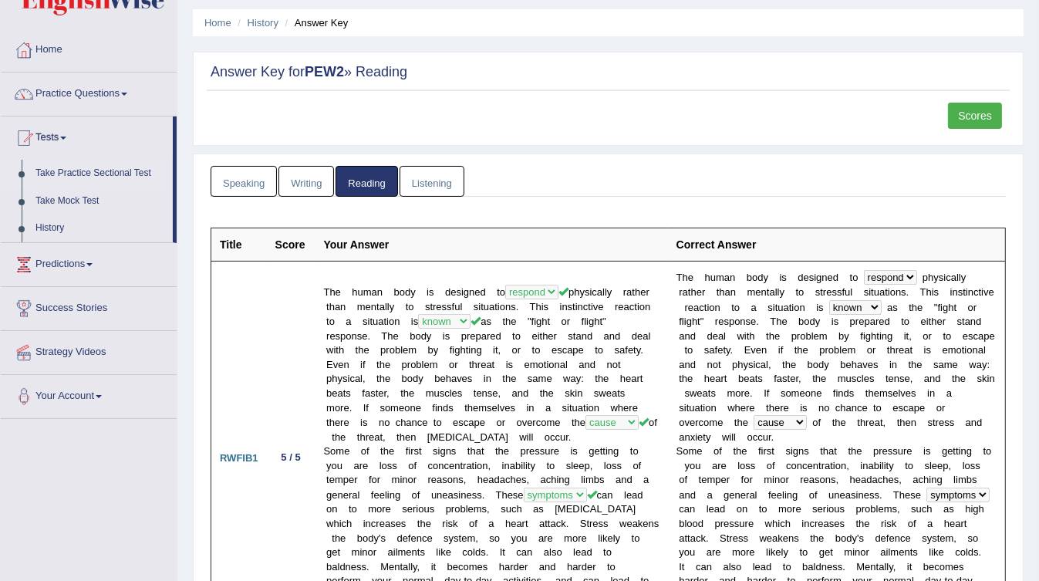
click at [114, 163] on link "Take Practice Sectional Test" at bounding box center [101, 174] width 144 height 28
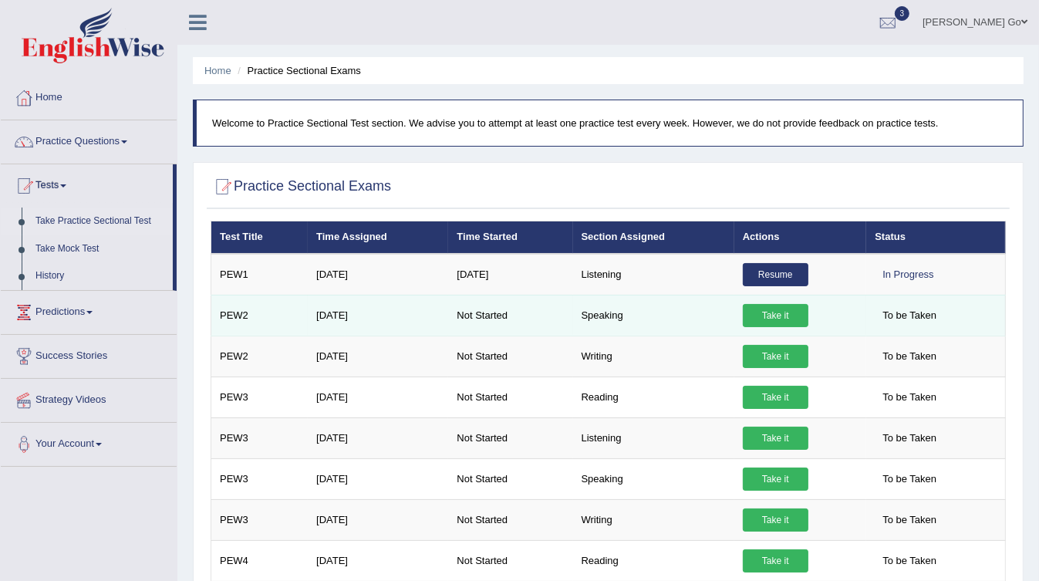
click at [757, 313] on link "Take it" at bounding box center [776, 315] width 66 height 23
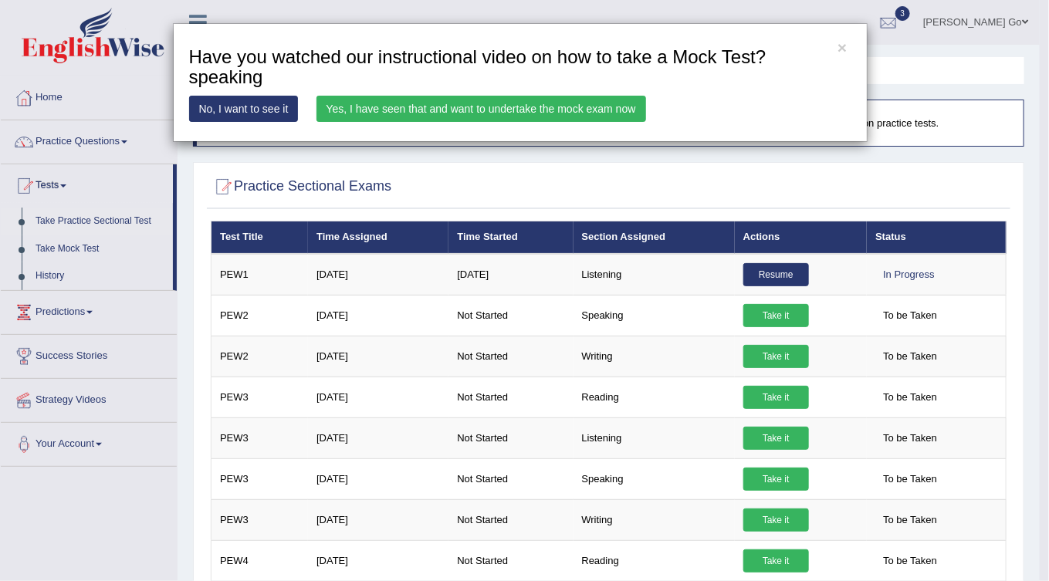
click at [586, 111] on link "Yes, I have seen that and want to undertake the mock exam now" at bounding box center [480, 109] width 329 height 26
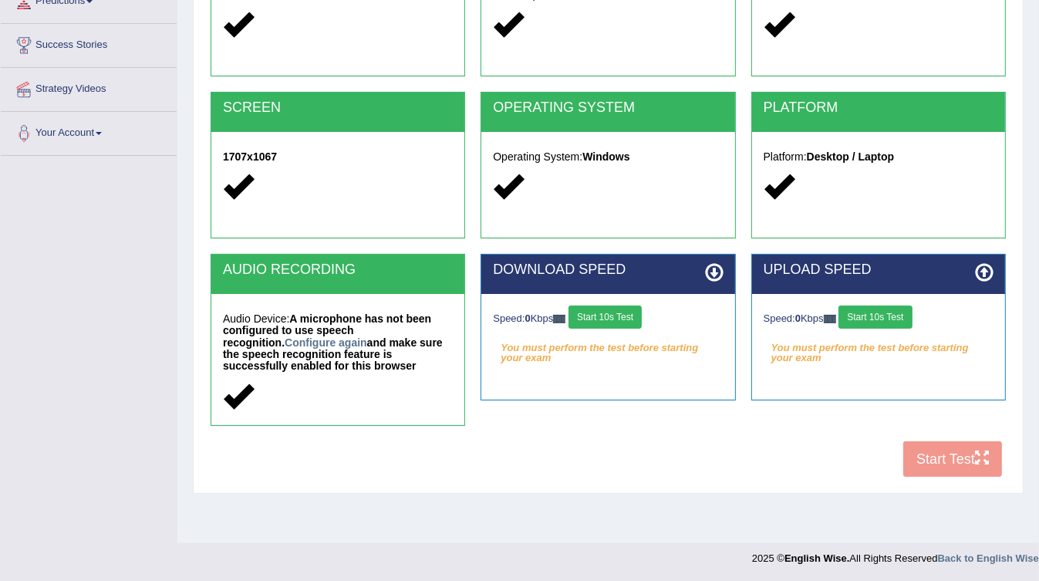
scroll to position [229, 0]
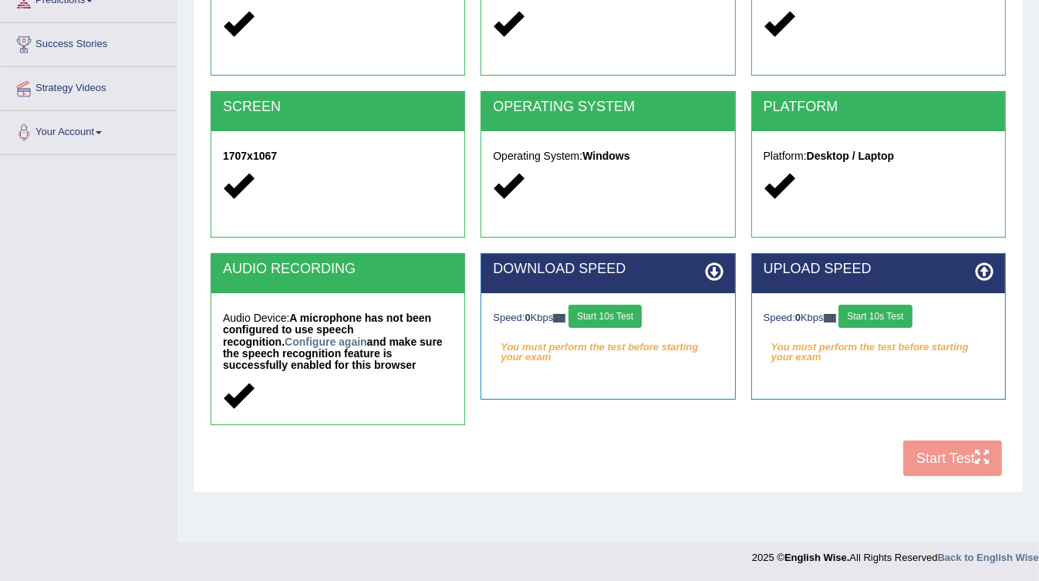
click at [607, 317] on button "Start 10s Test" at bounding box center [605, 316] width 73 height 23
click at [893, 311] on button "Start 10s Test" at bounding box center [875, 316] width 73 height 23
